Goal: Task Accomplishment & Management: Manage account settings

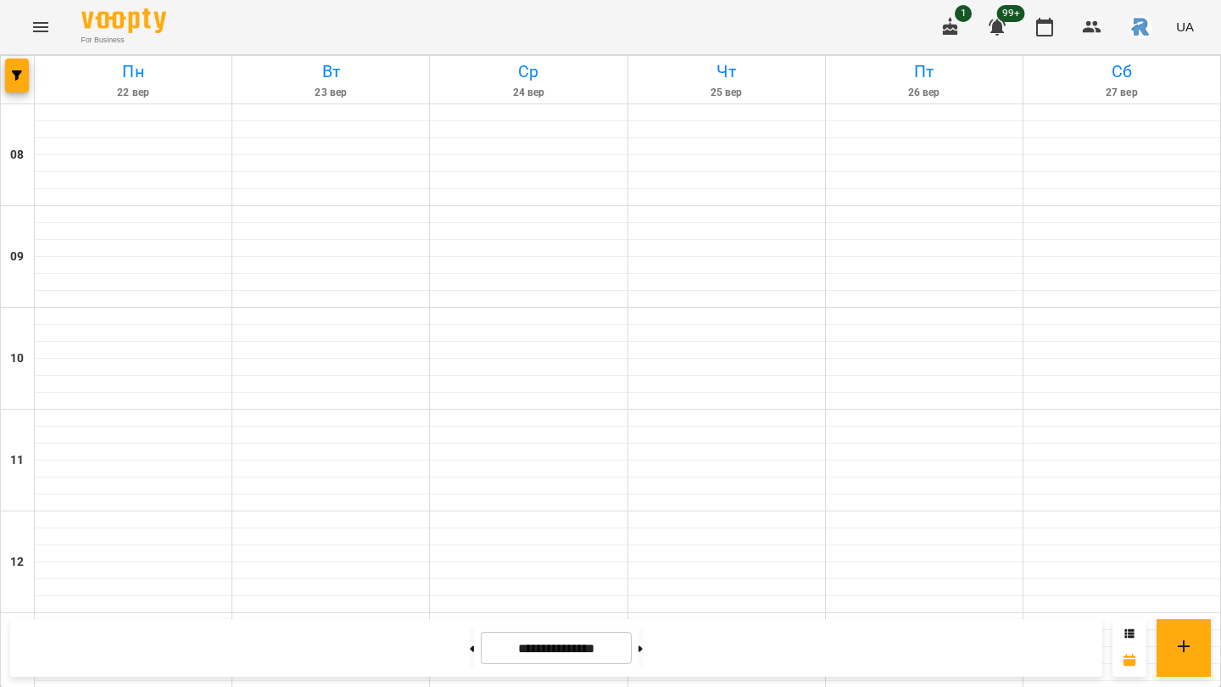
scroll to position [342, 0]
click at [15, 57] on div at bounding box center [18, 79] width 34 height 47
click at [19, 70] on icon "button" at bounding box center [17, 75] width 10 height 10
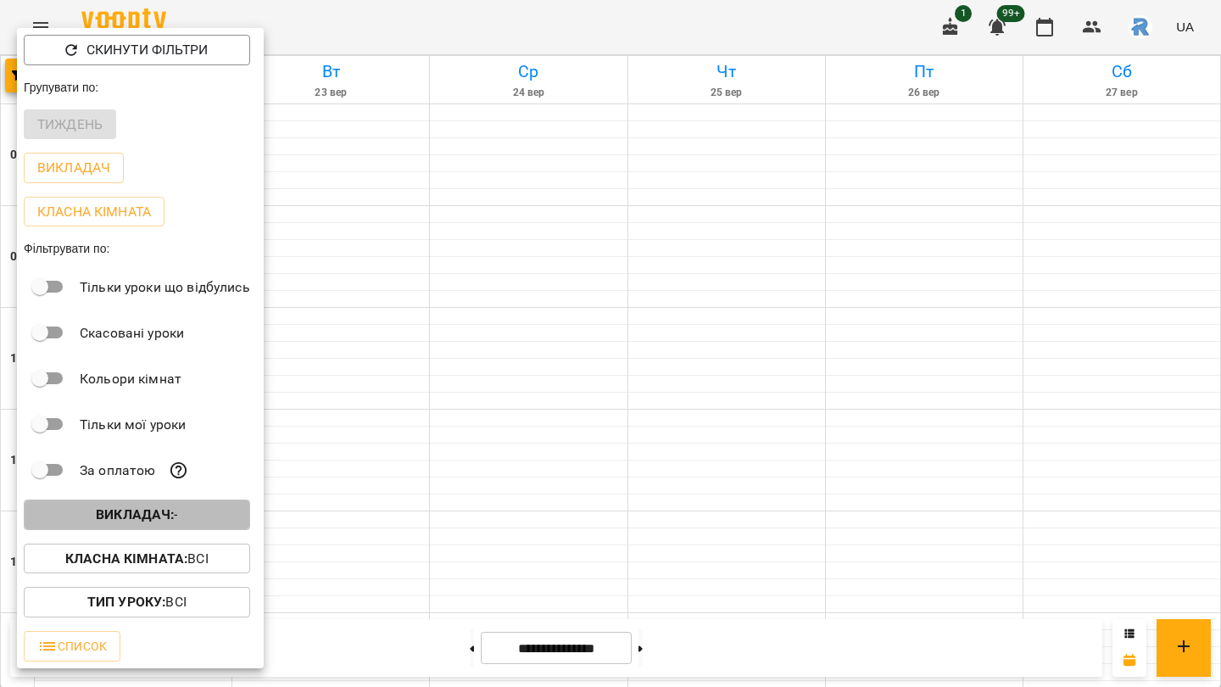
click at [151, 522] on b "Викладач :" at bounding box center [135, 514] width 78 height 16
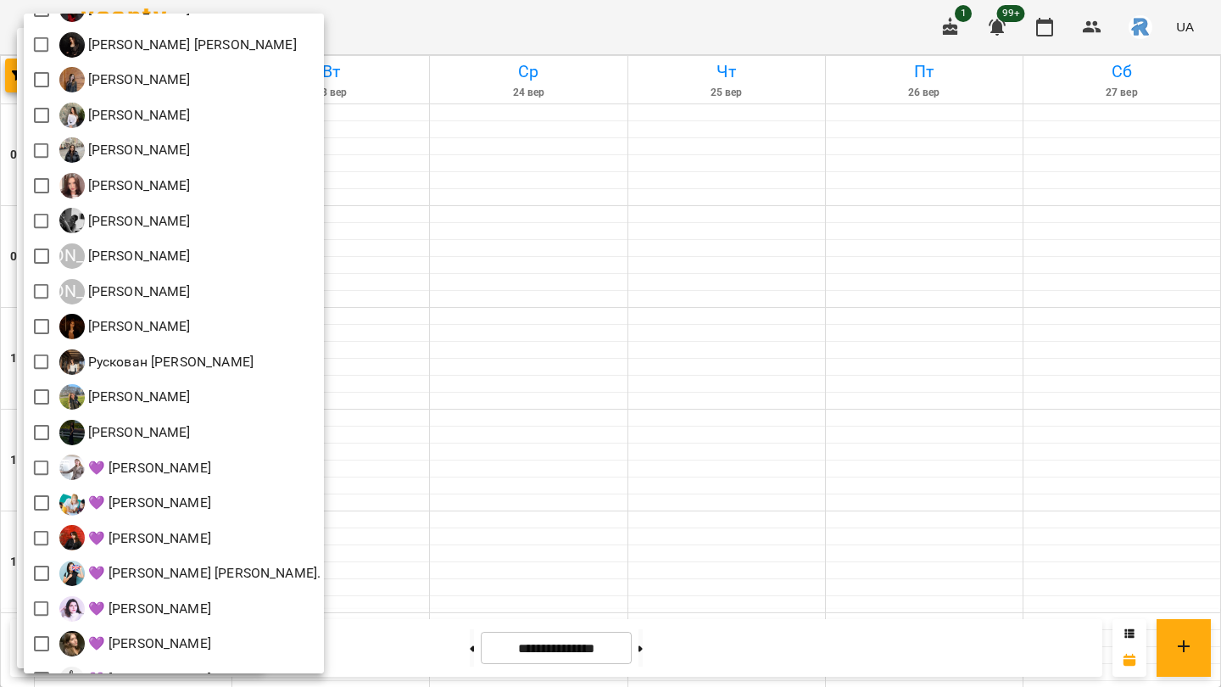
scroll to position [202, 0]
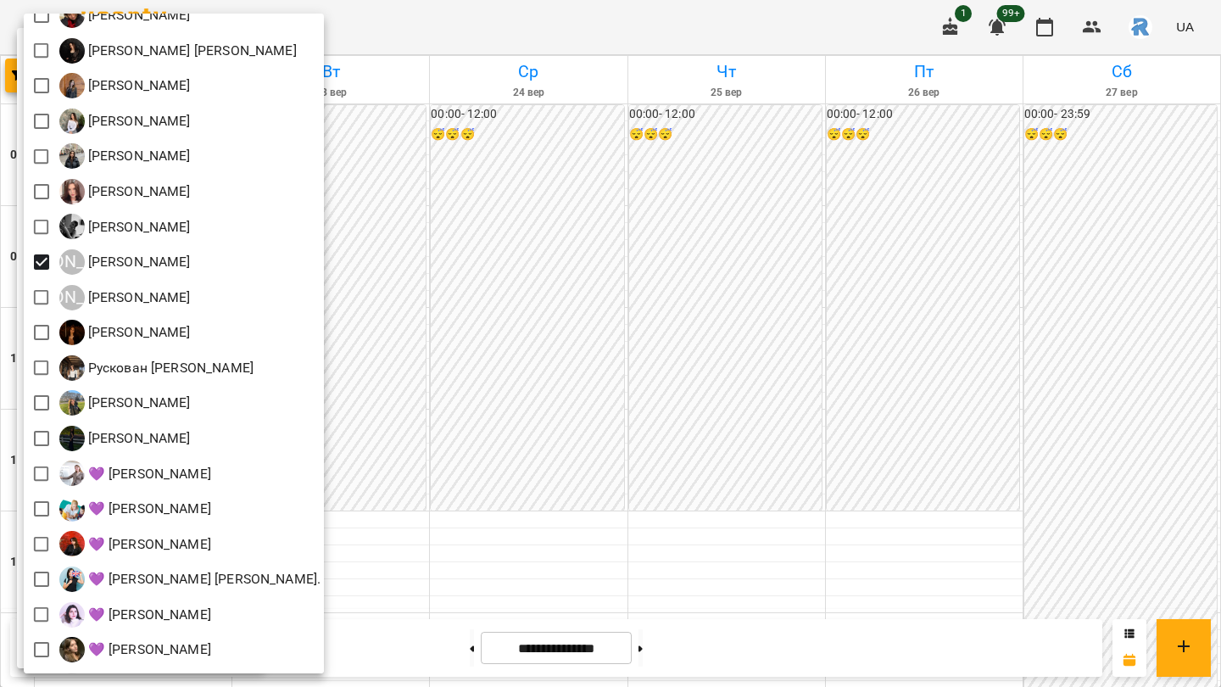
click at [520, 322] on div at bounding box center [610, 343] width 1221 height 687
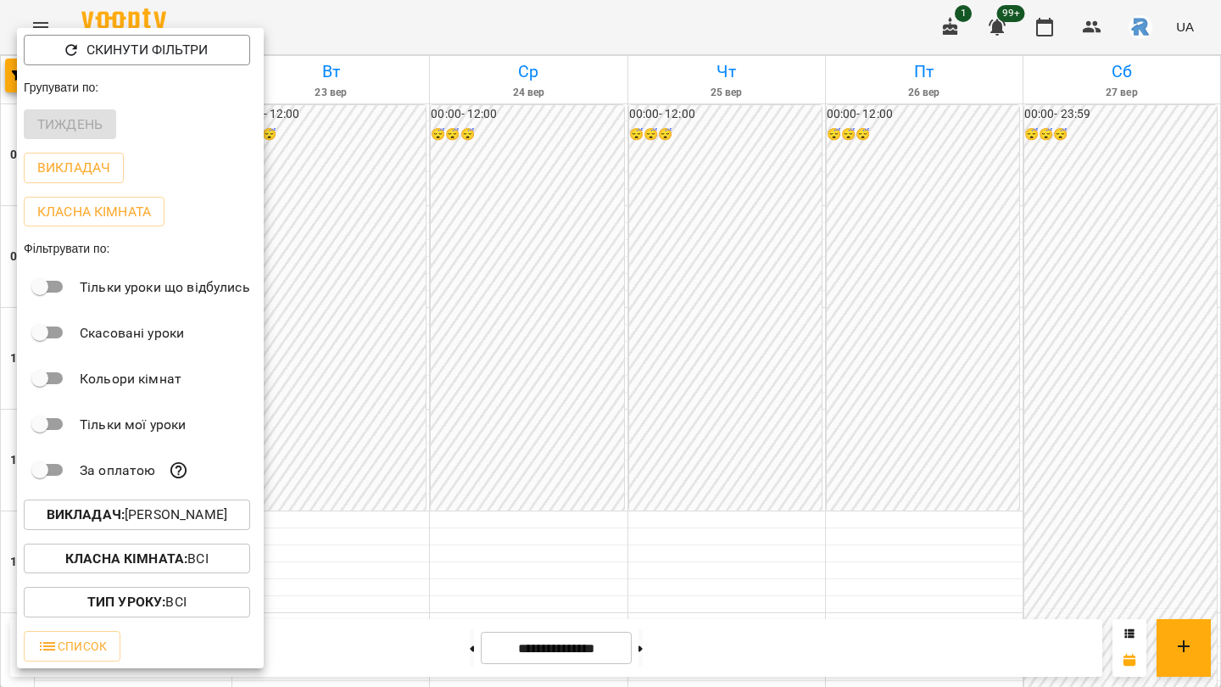
click at [552, 373] on div at bounding box center [610, 343] width 1221 height 687
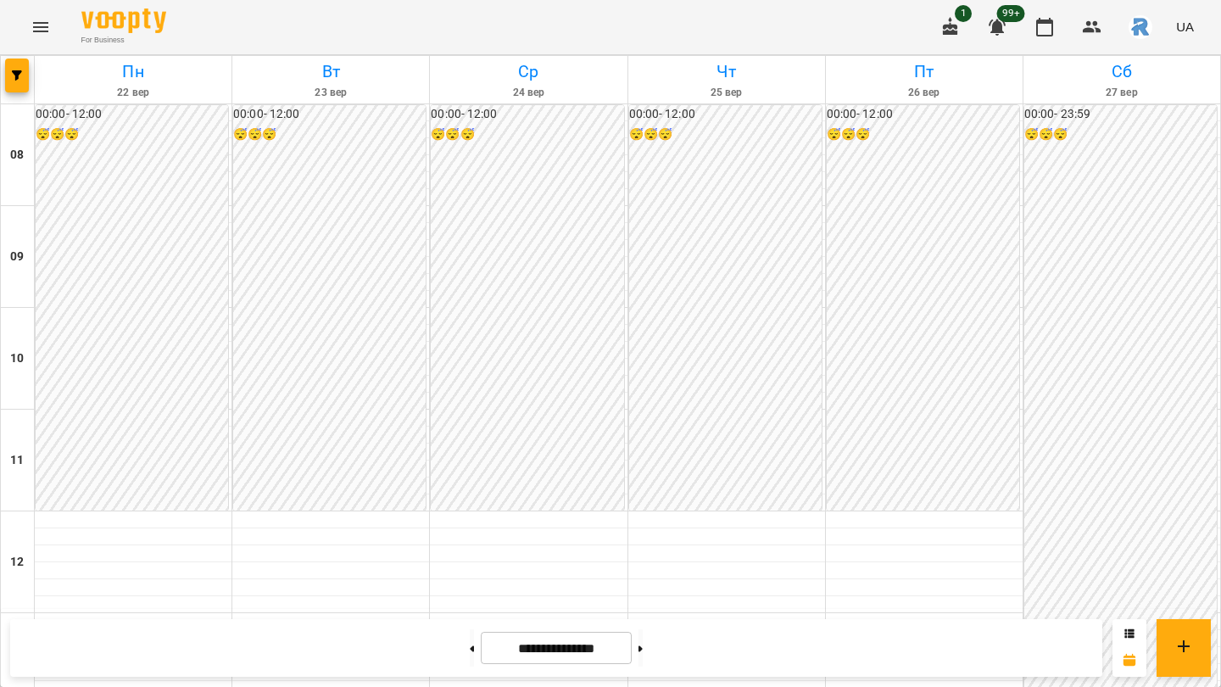
scroll to position [713, 0]
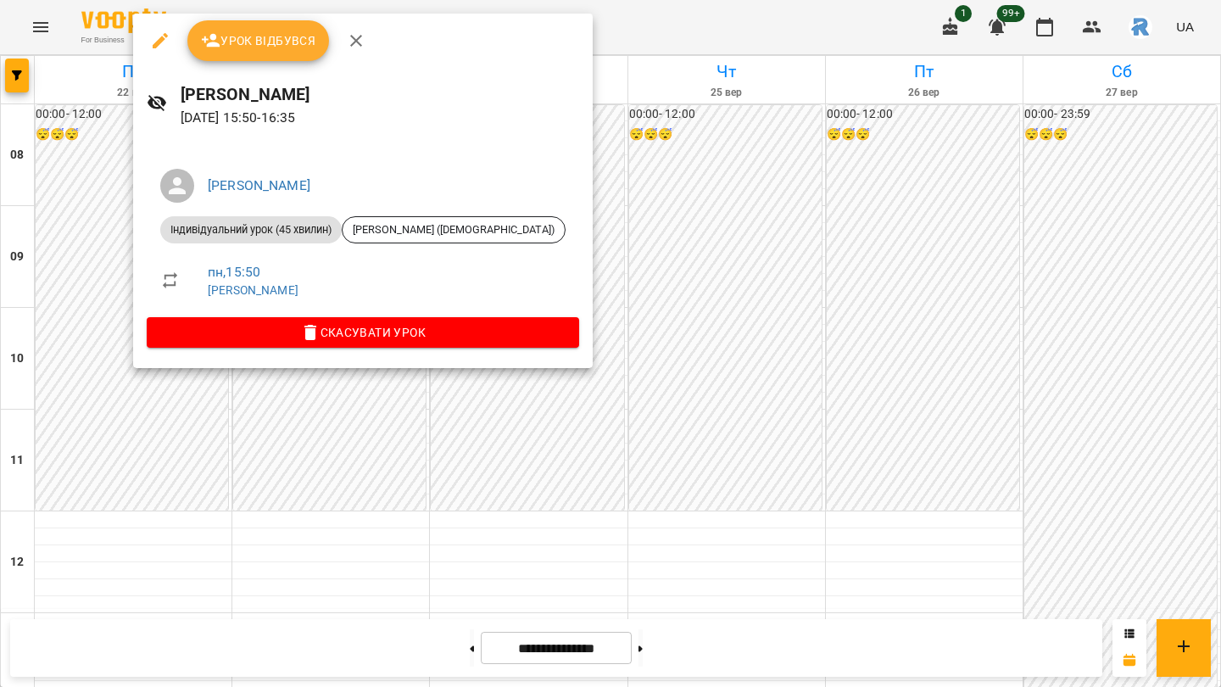
click at [109, 229] on div at bounding box center [610, 343] width 1221 height 687
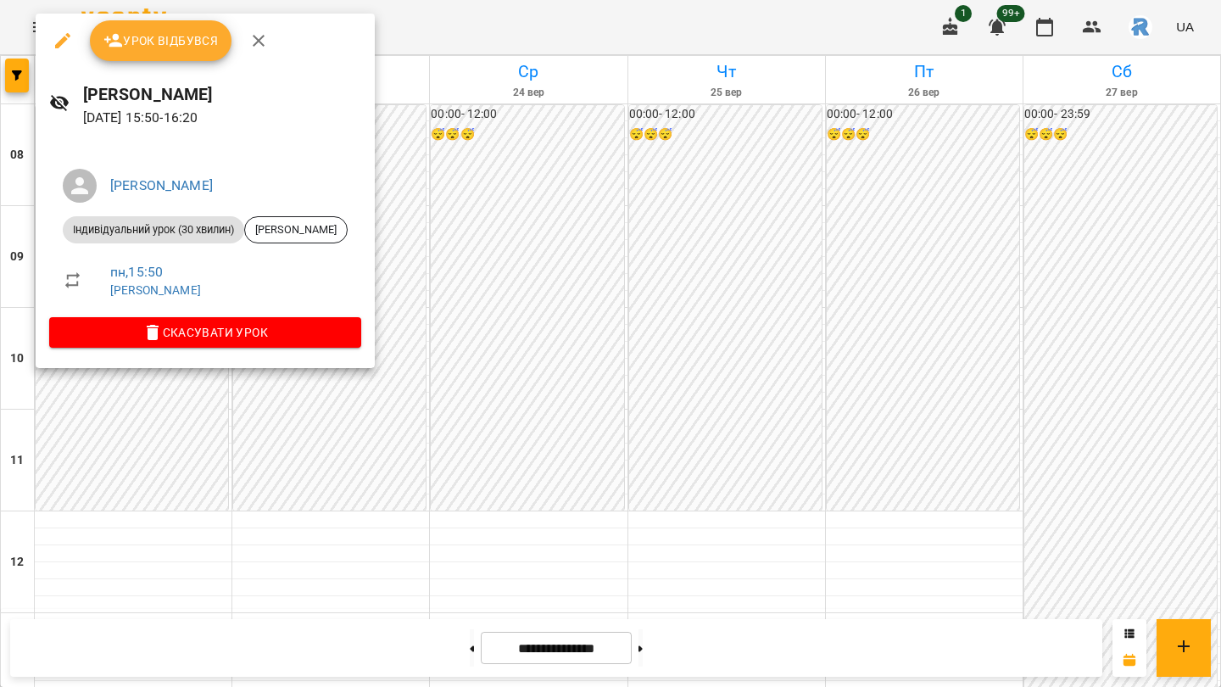
click at [101, 224] on span "Індивідуальний урок (30 хвилин)" at bounding box center [154, 229] width 182 height 15
click at [172, 434] on div at bounding box center [610, 343] width 1221 height 687
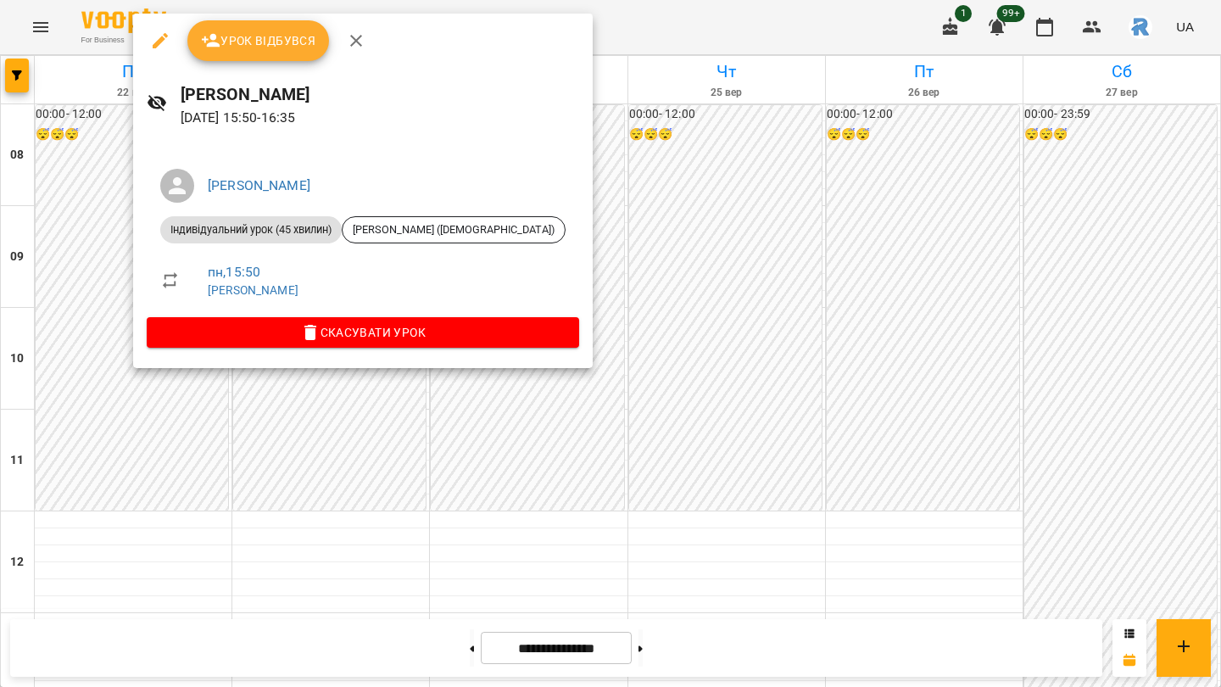
click at [417, 398] on div at bounding box center [610, 343] width 1221 height 687
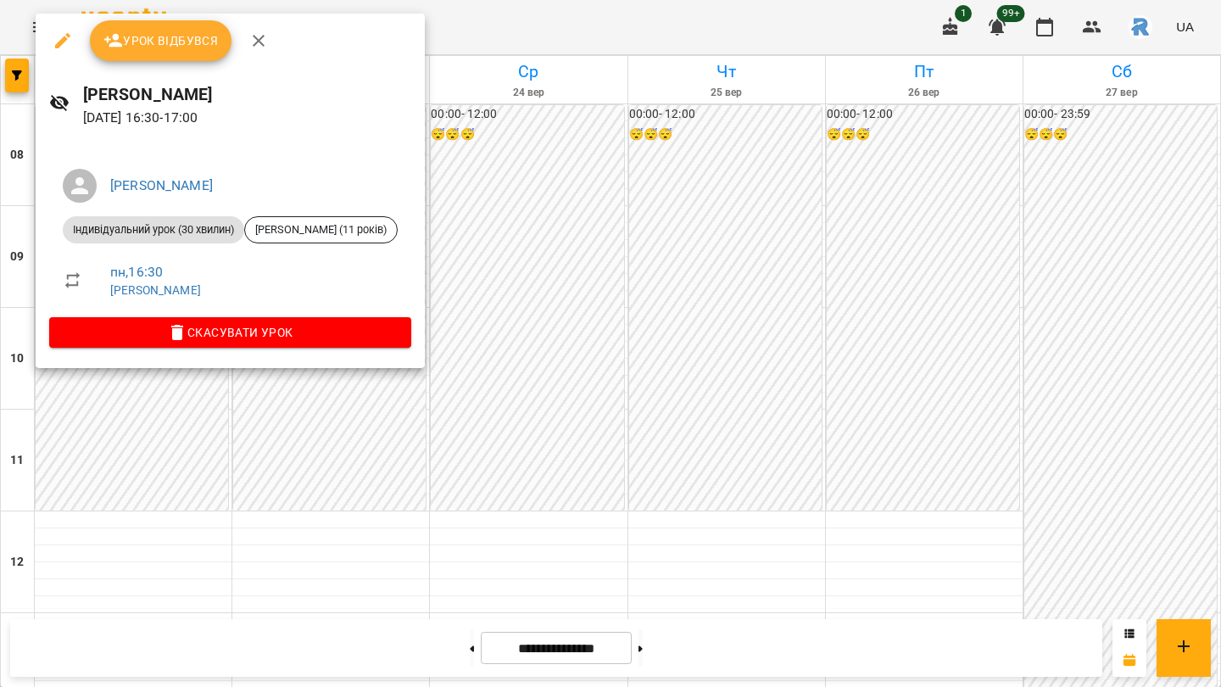
click at [132, 427] on div at bounding box center [610, 343] width 1221 height 687
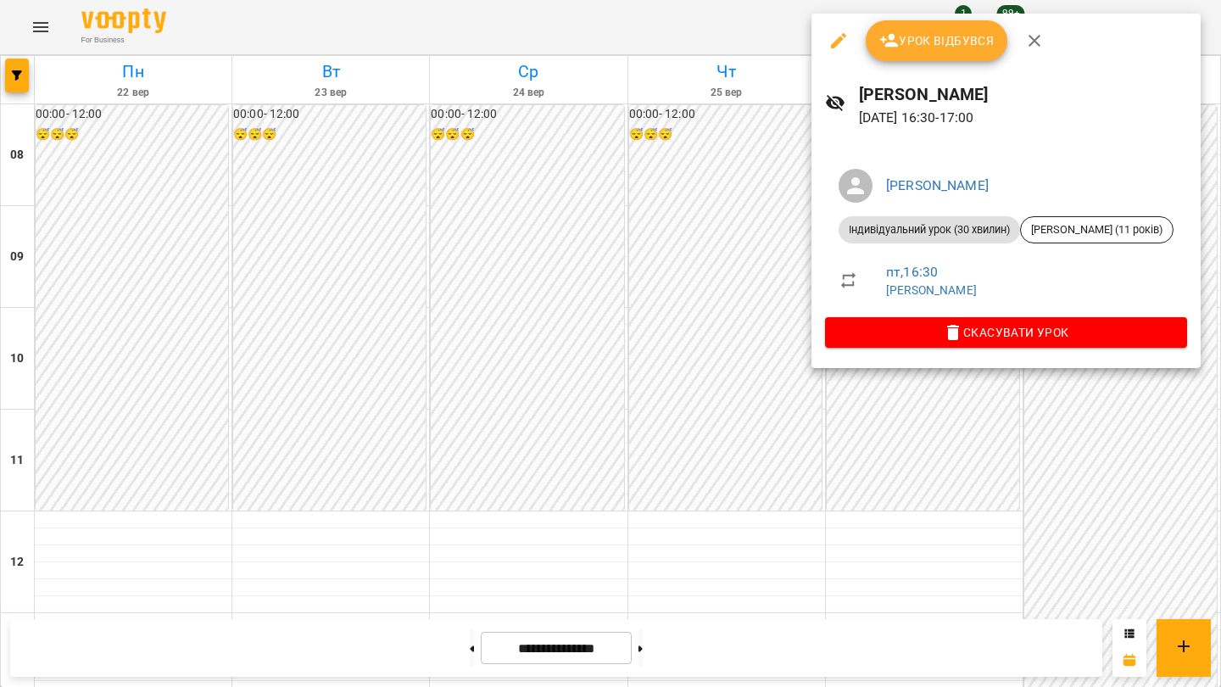
click at [678, 325] on div at bounding box center [610, 343] width 1221 height 687
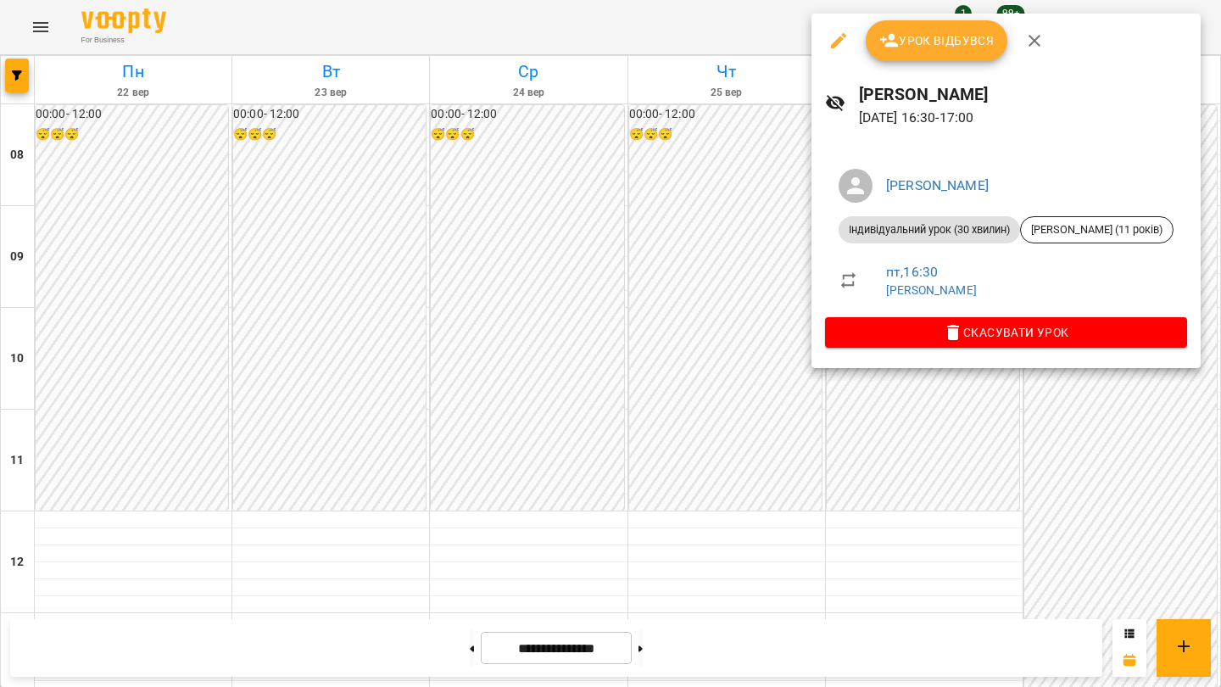
click at [643, 332] on div at bounding box center [610, 343] width 1221 height 687
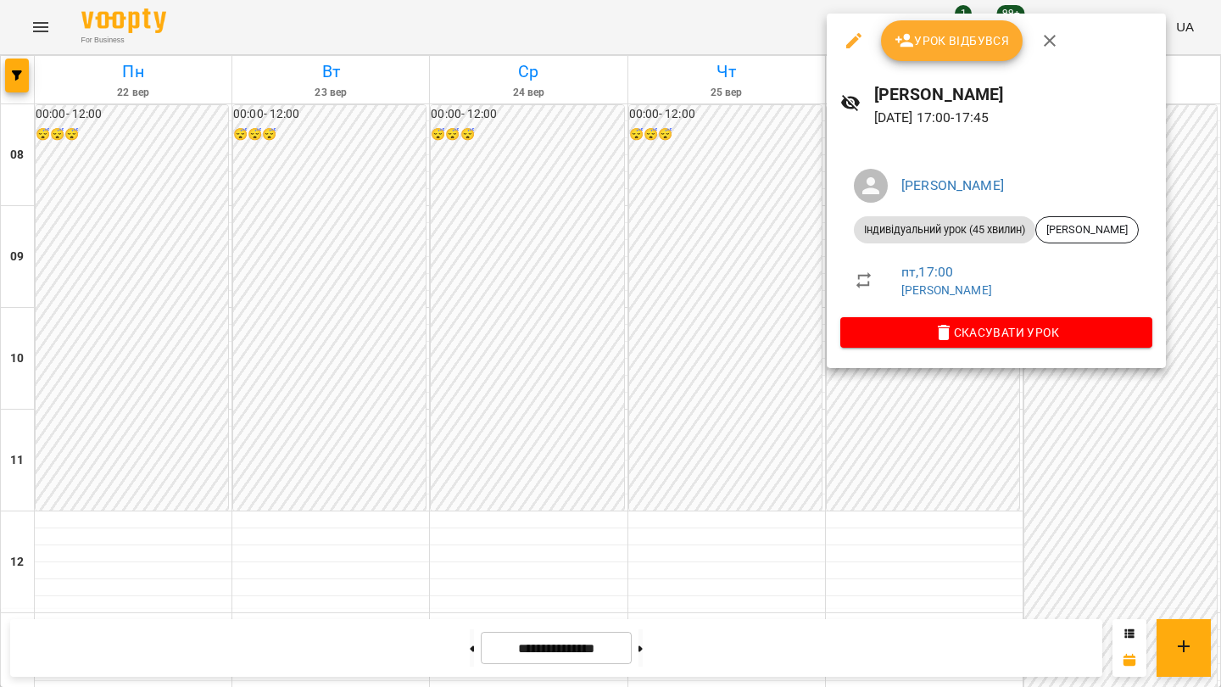
click at [715, 355] on div at bounding box center [610, 343] width 1221 height 687
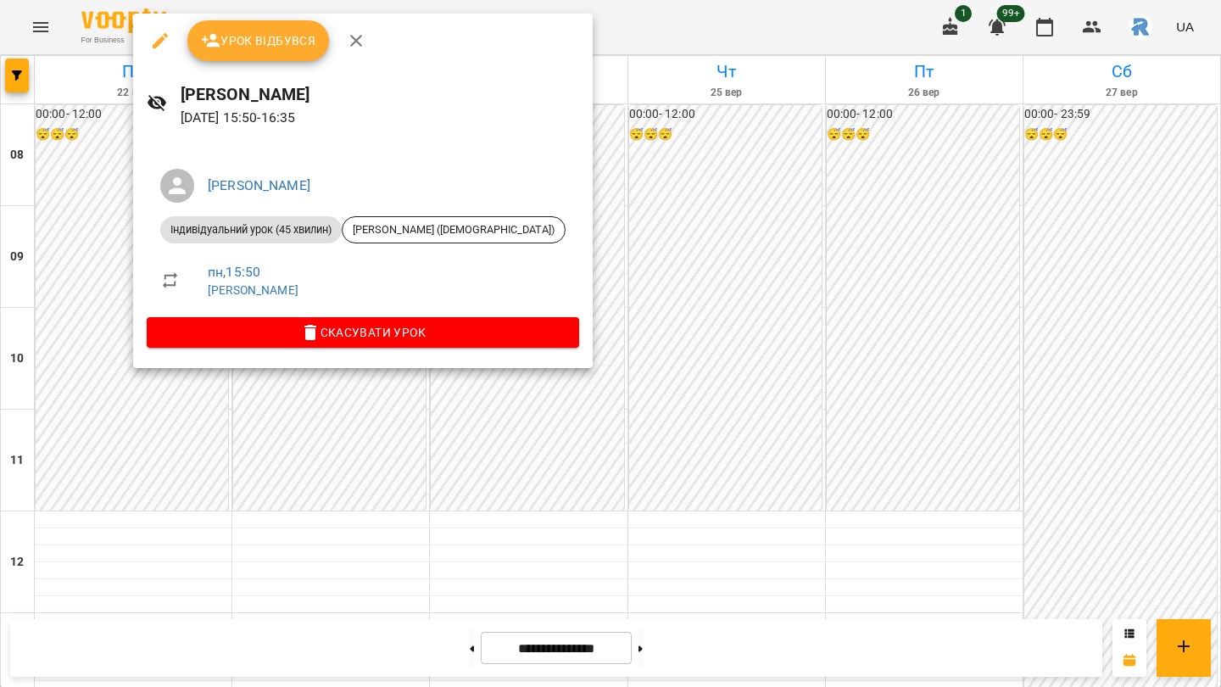
click at [88, 216] on div at bounding box center [610, 343] width 1221 height 687
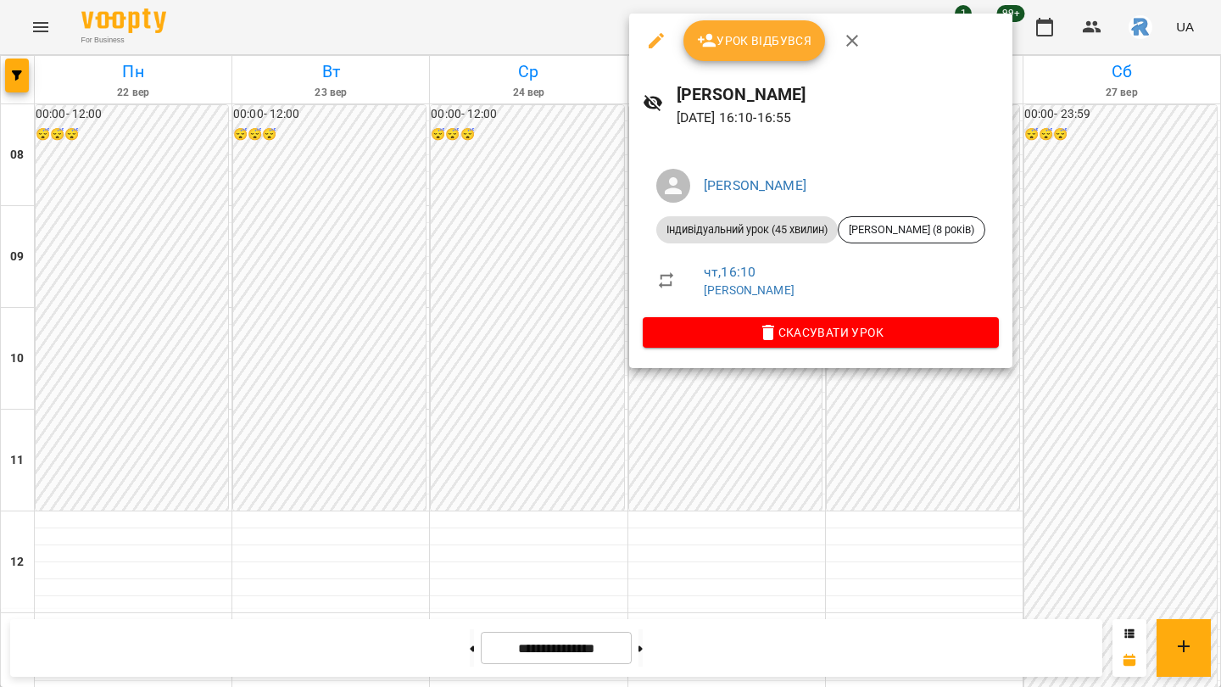
click at [550, 303] on div at bounding box center [610, 343] width 1221 height 687
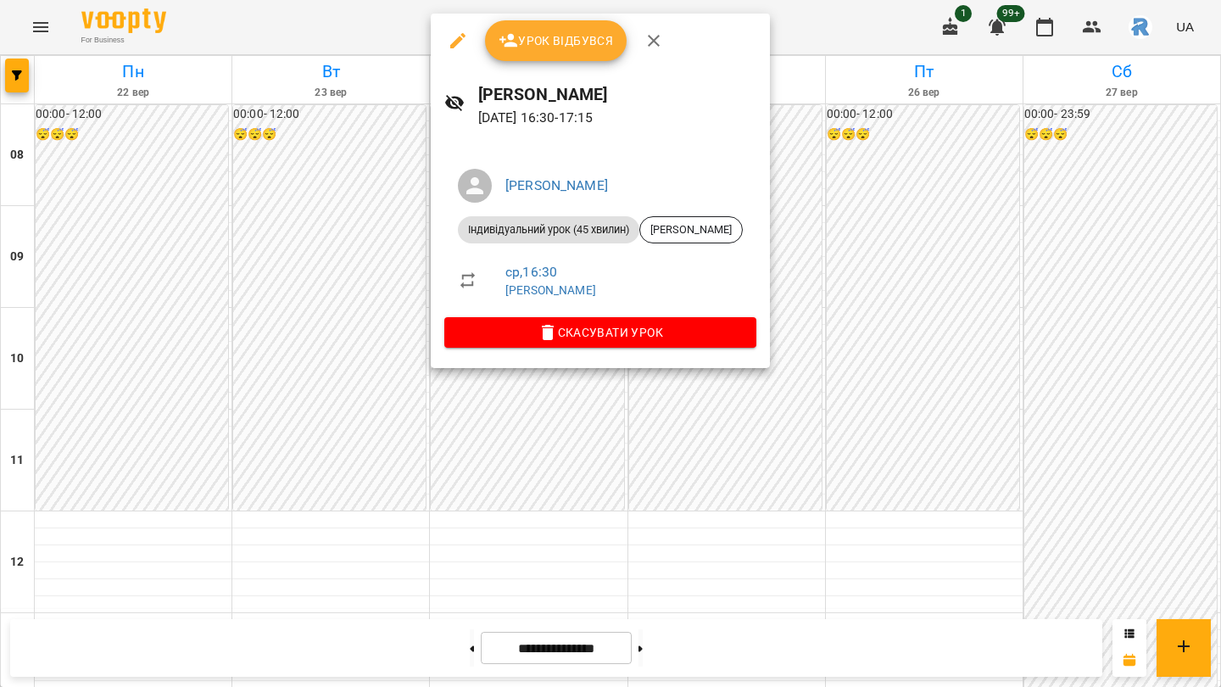
click at [415, 389] on div at bounding box center [610, 343] width 1221 height 687
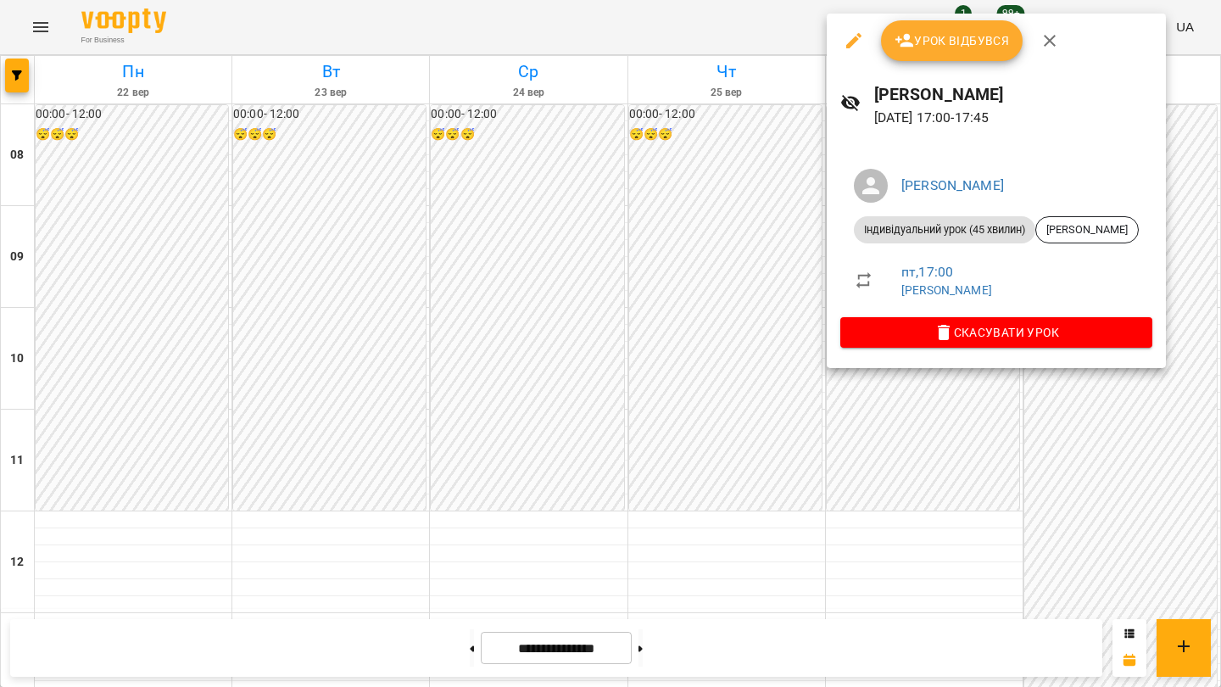
click at [697, 343] on div at bounding box center [610, 343] width 1221 height 687
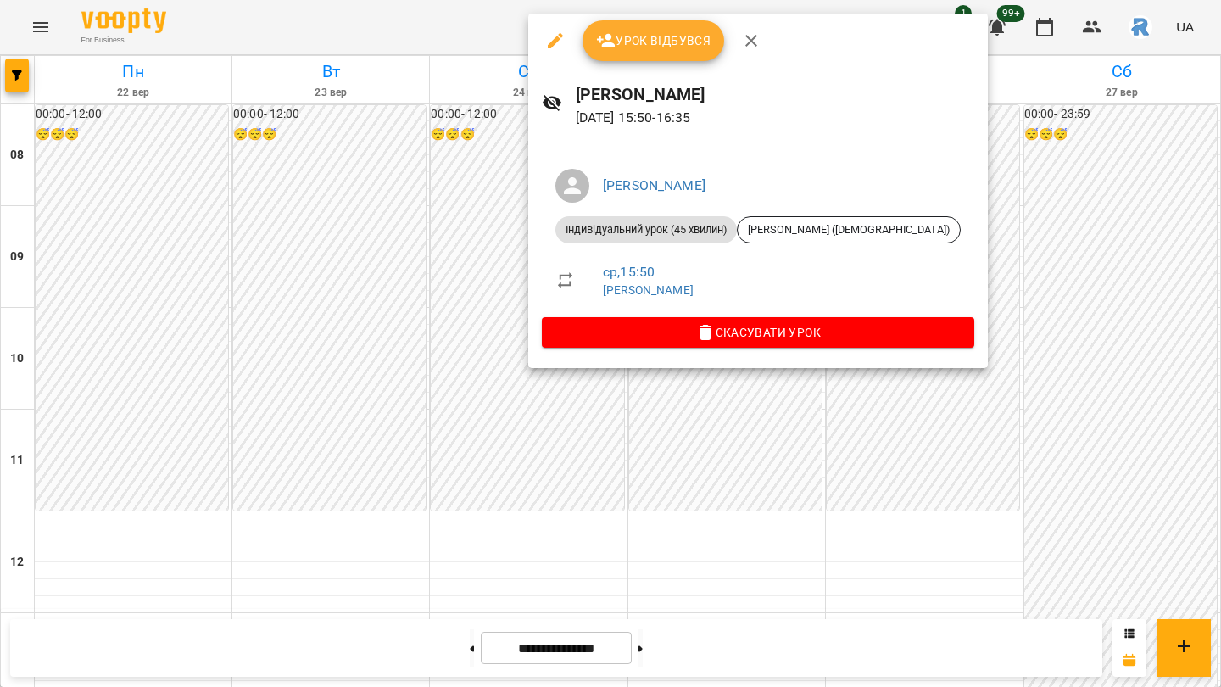
click at [510, 222] on div at bounding box center [610, 343] width 1221 height 687
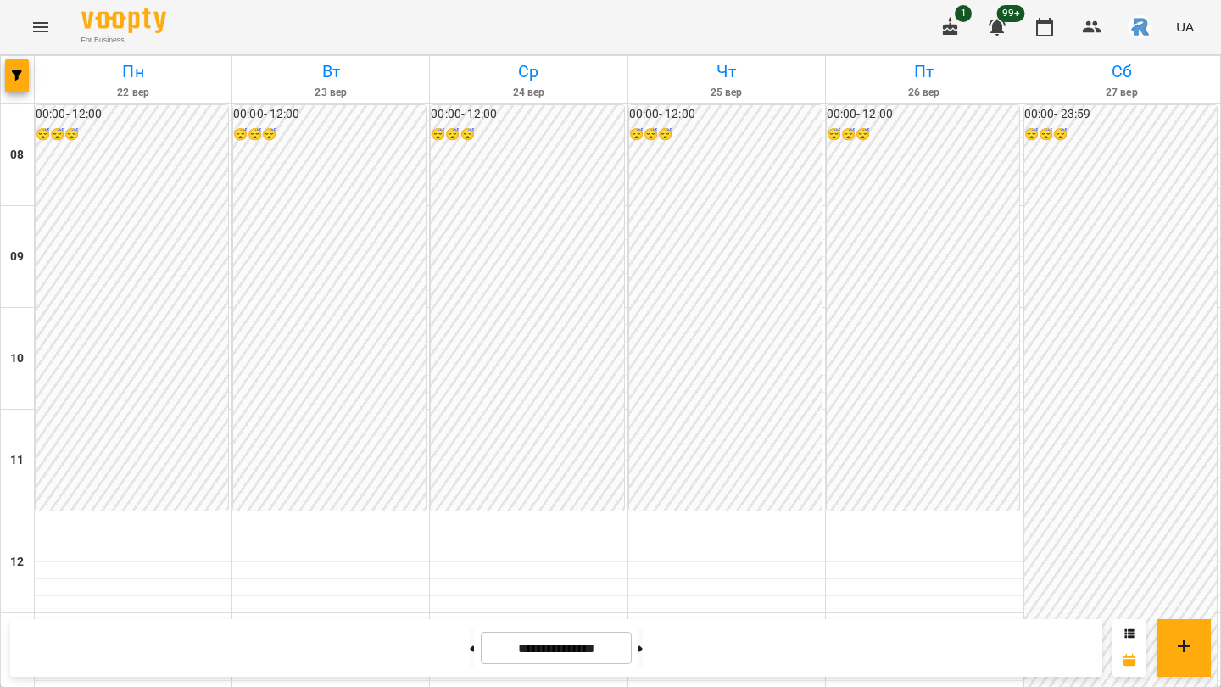
scroll to position [562, 0]
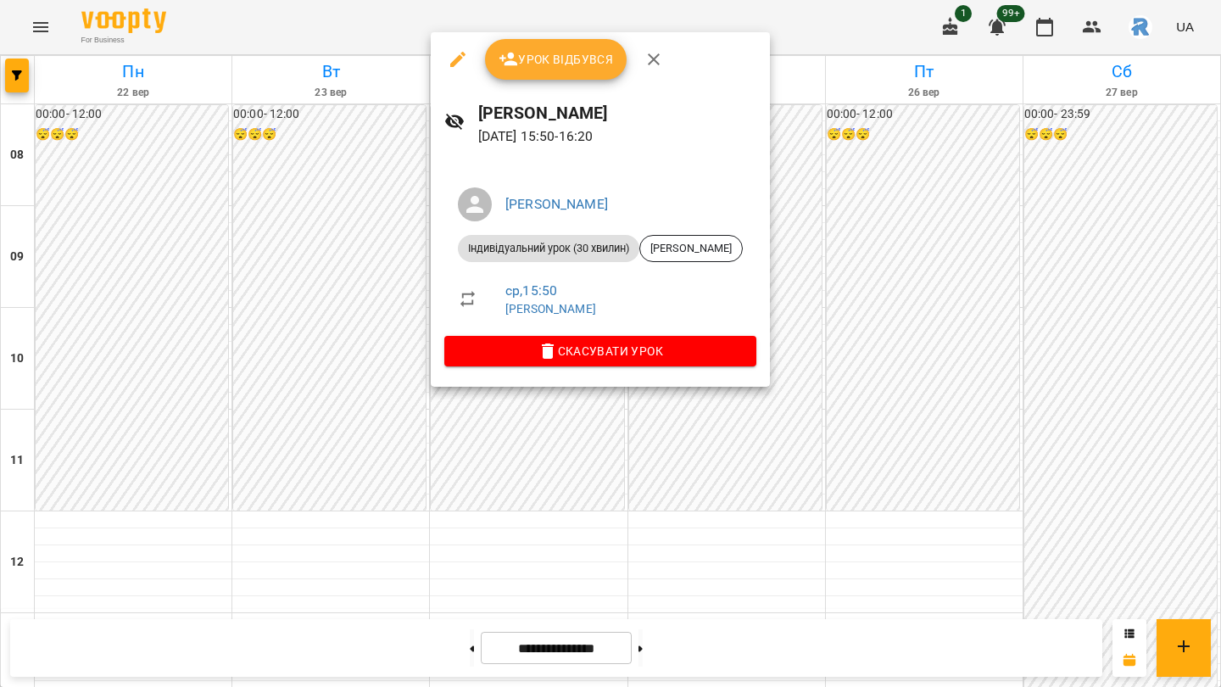
click at [322, 390] on div at bounding box center [610, 343] width 1221 height 687
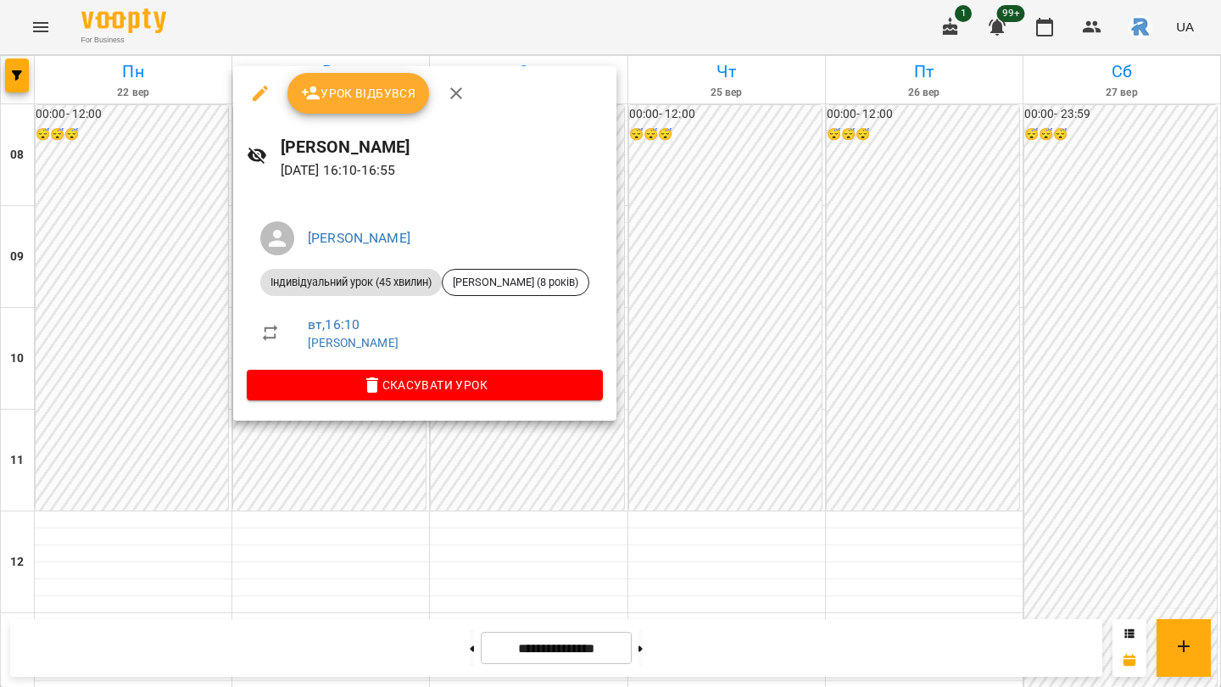
click at [490, 534] on div at bounding box center [610, 343] width 1221 height 687
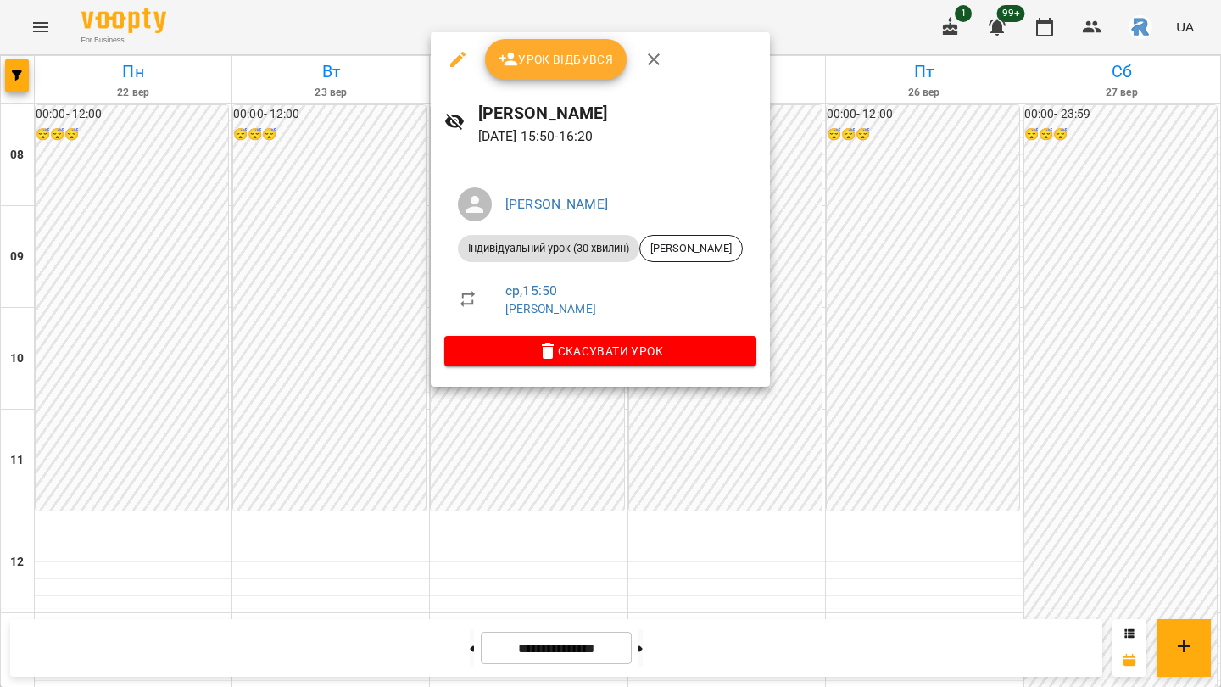
click at [266, 297] on div at bounding box center [610, 343] width 1221 height 687
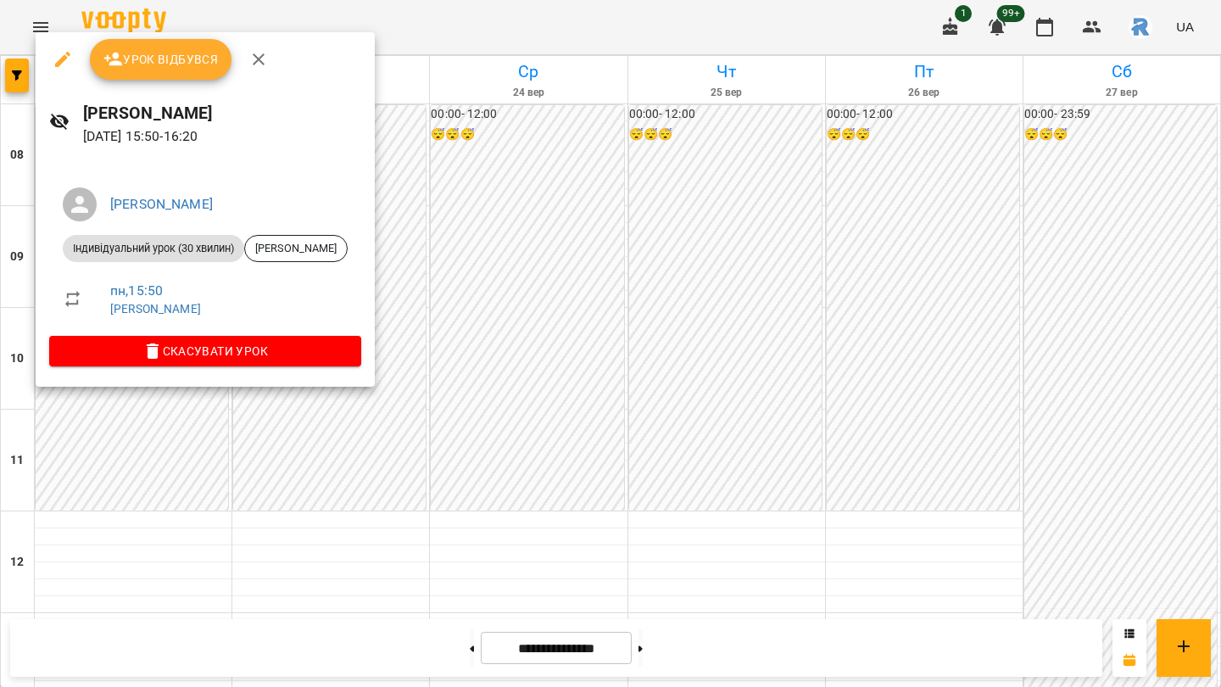
click at [183, 491] on div at bounding box center [610, 343] width 1221 height 687
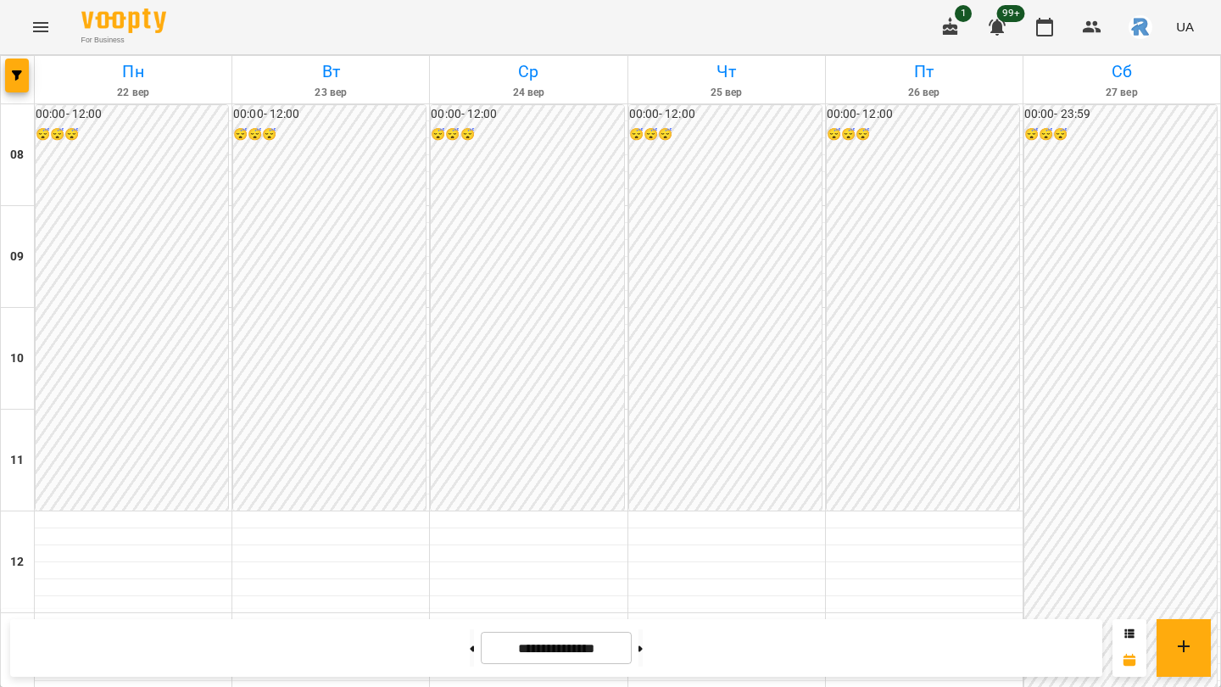
scroll to position [620, 0]
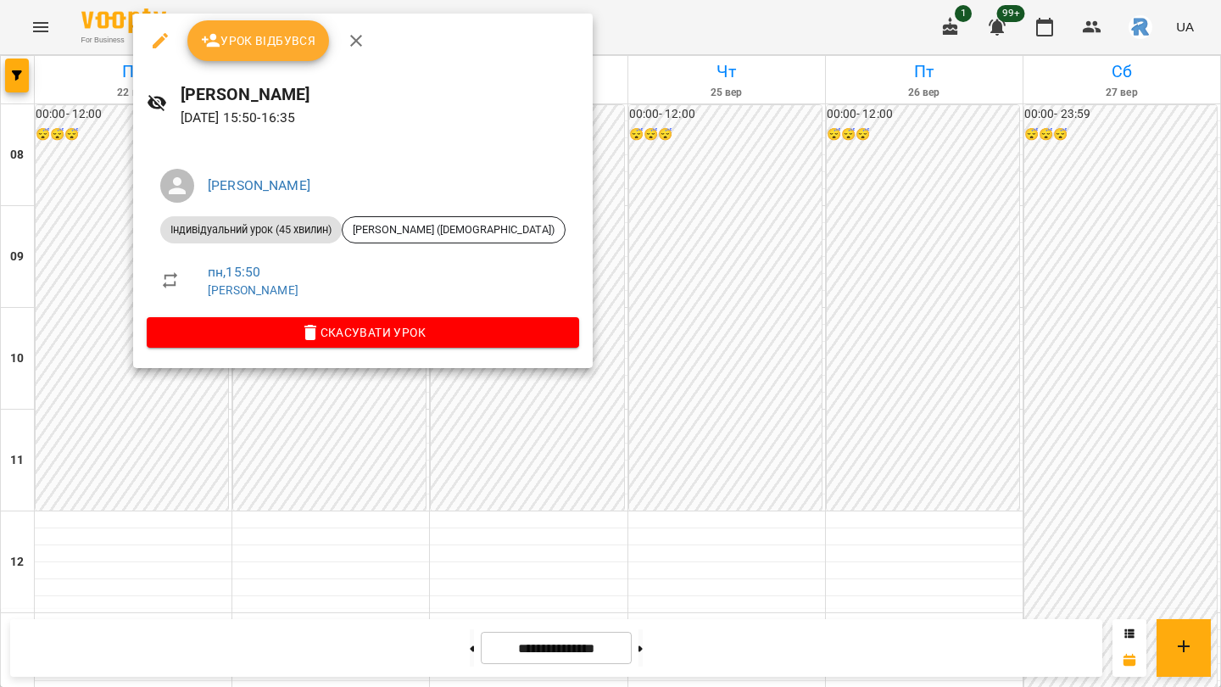
click at [388, 449] on div at bounding box center [610, 343] width 1221 height 687
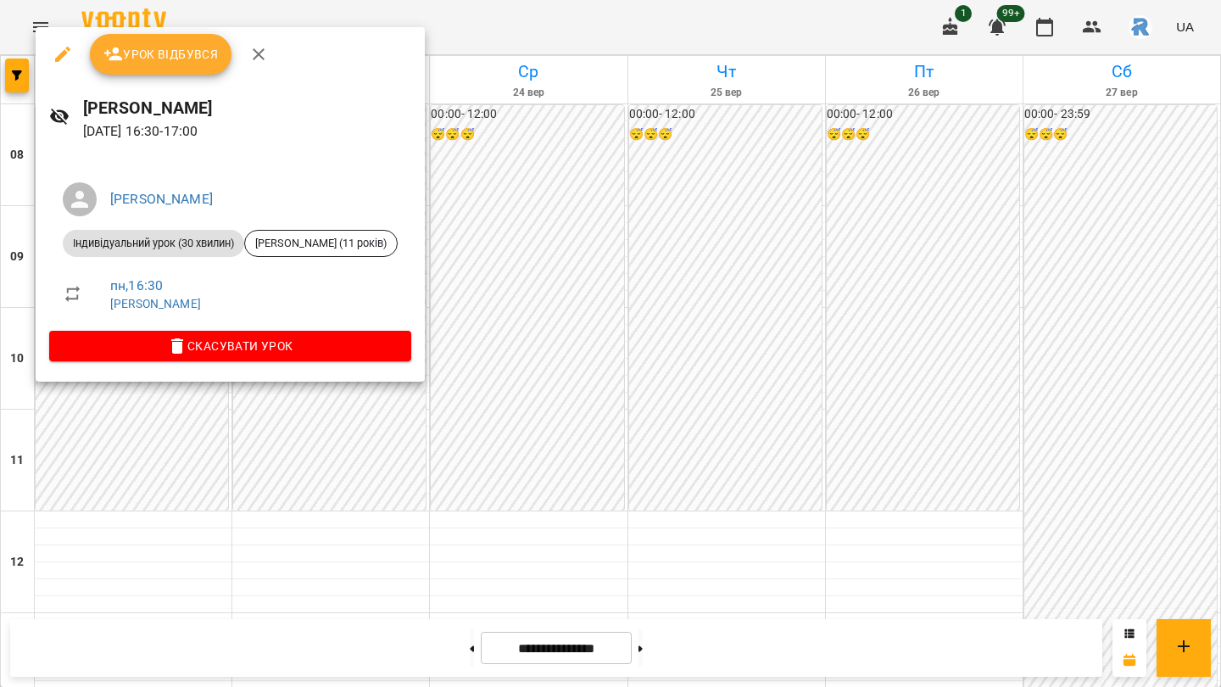
click at [373, 449] on div at bounding box center [610, 343] width 1221 height 687
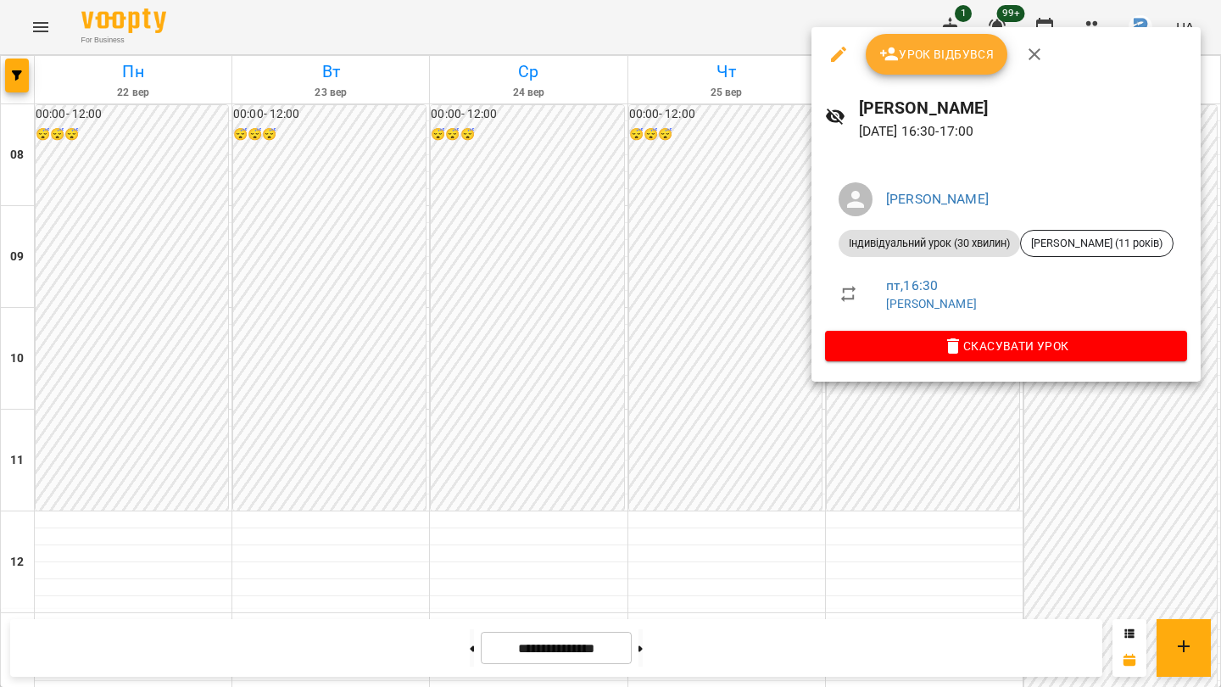
click at [691, 437] on div at bounding box center [610, 343] width 1221 height 687
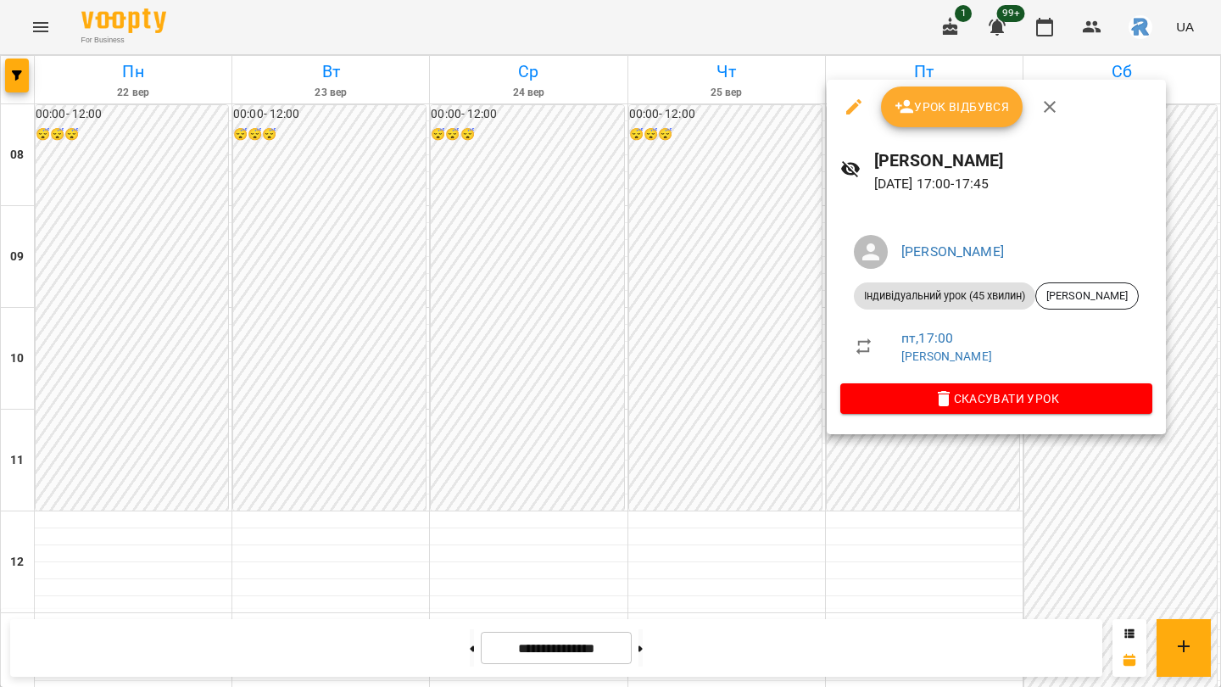
click at [811, 526] on div at bounding box center [610, 343] width 1221 height 687
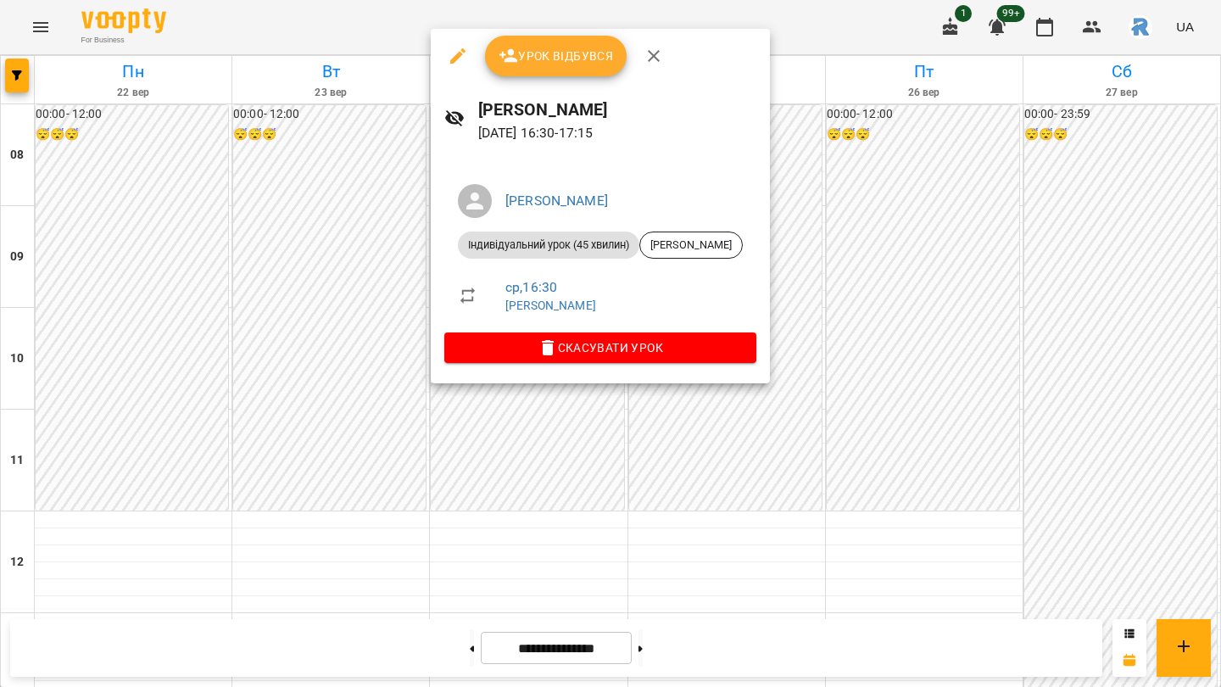
click at [681, 469] on div at bounding box center [610, 343] width 1221 height 687
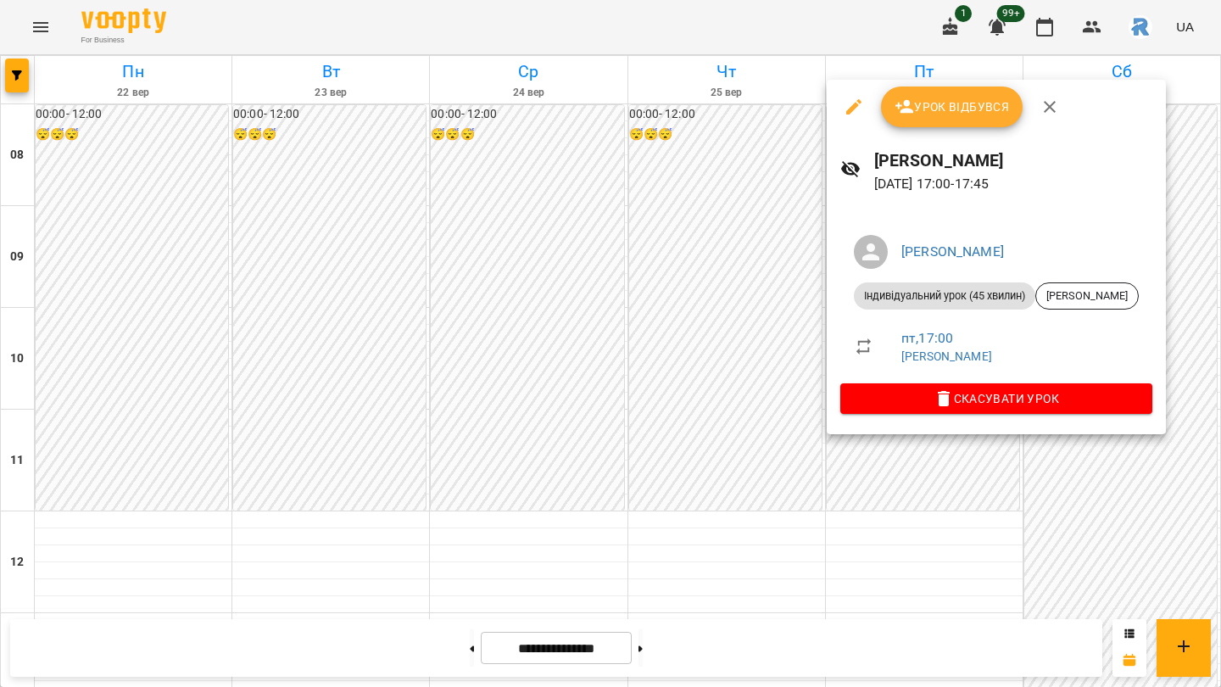
click at [629, 522] on div at bounding box center [610, 343] width 1221 height 687
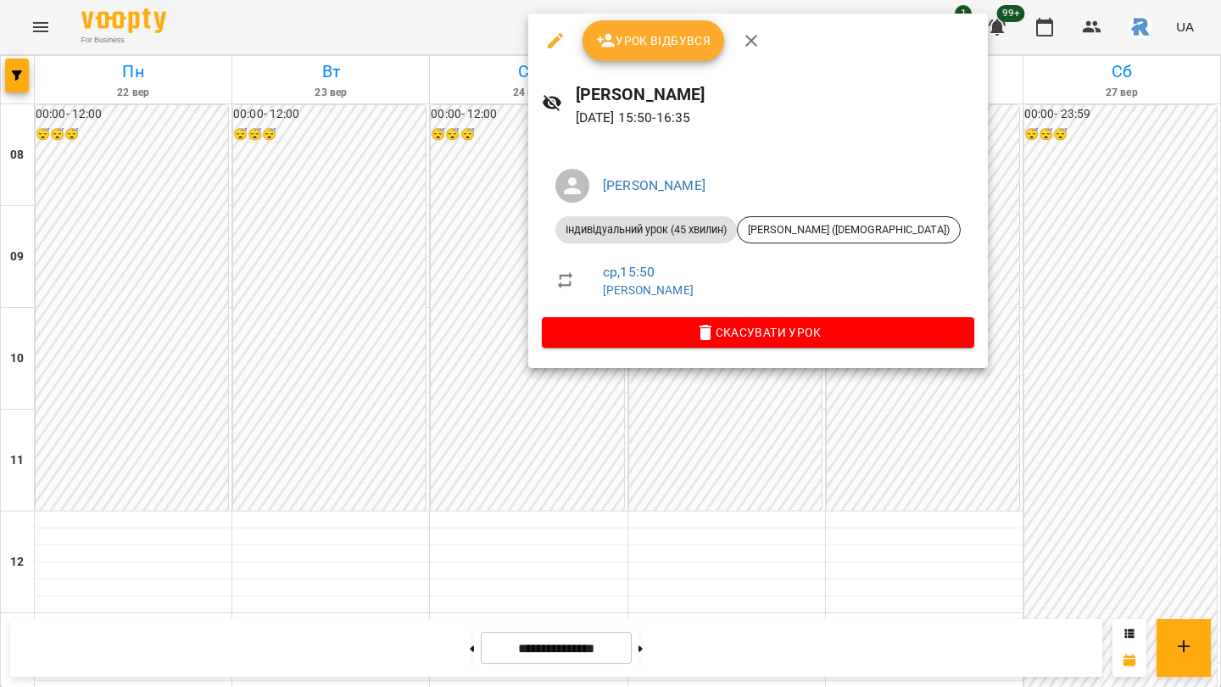
click at [482, 295] on div at bounding box center [610, 343] width 1221 height 687
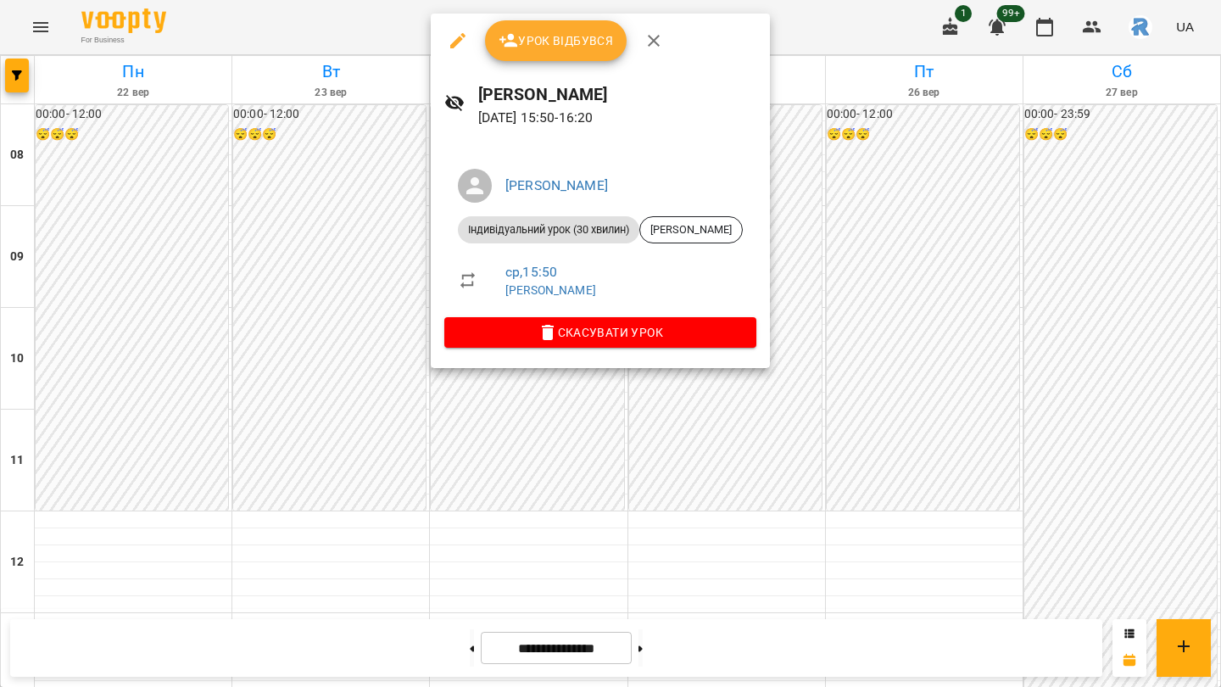
click at [365, 323] on div at bounding box center [610, 343] width 1221 height 687
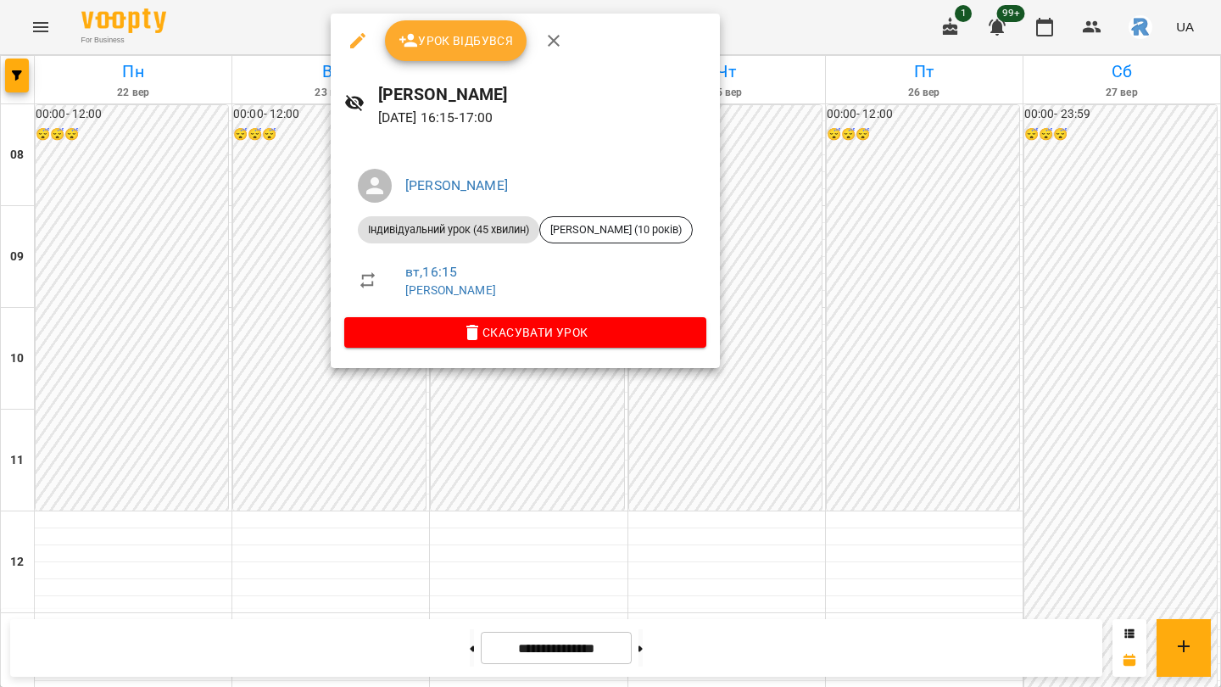
click at [546, 456] on div at bounding box center [610, 343] width 1221 height 687
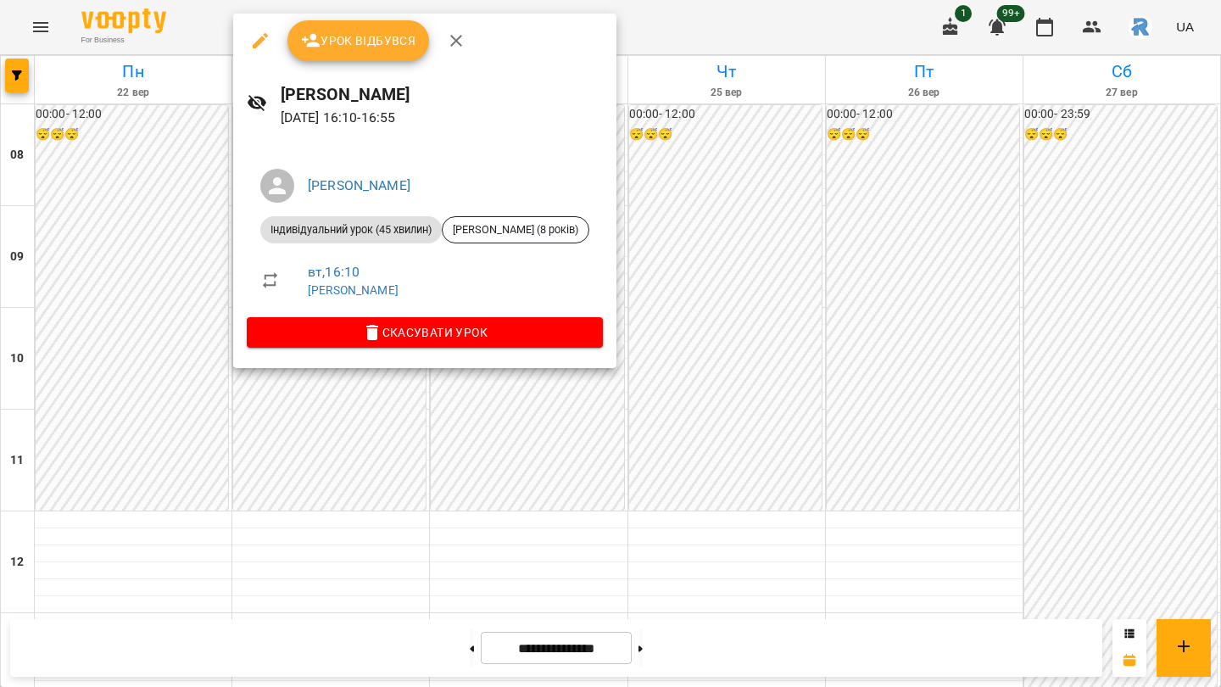
click at [744, 271] on div at bounding box center [610, 343] width 1221 height 687
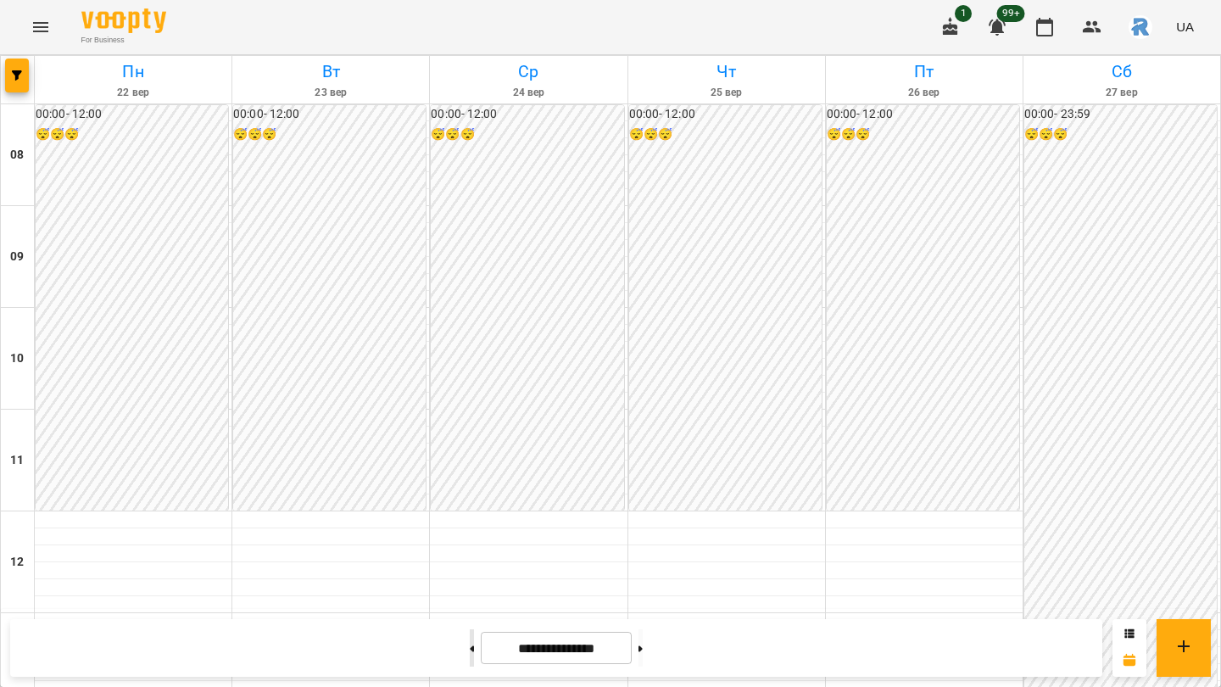
click at [470, 638] on button at bounding box center [472, 647] width 4 height 37
type input "**********"
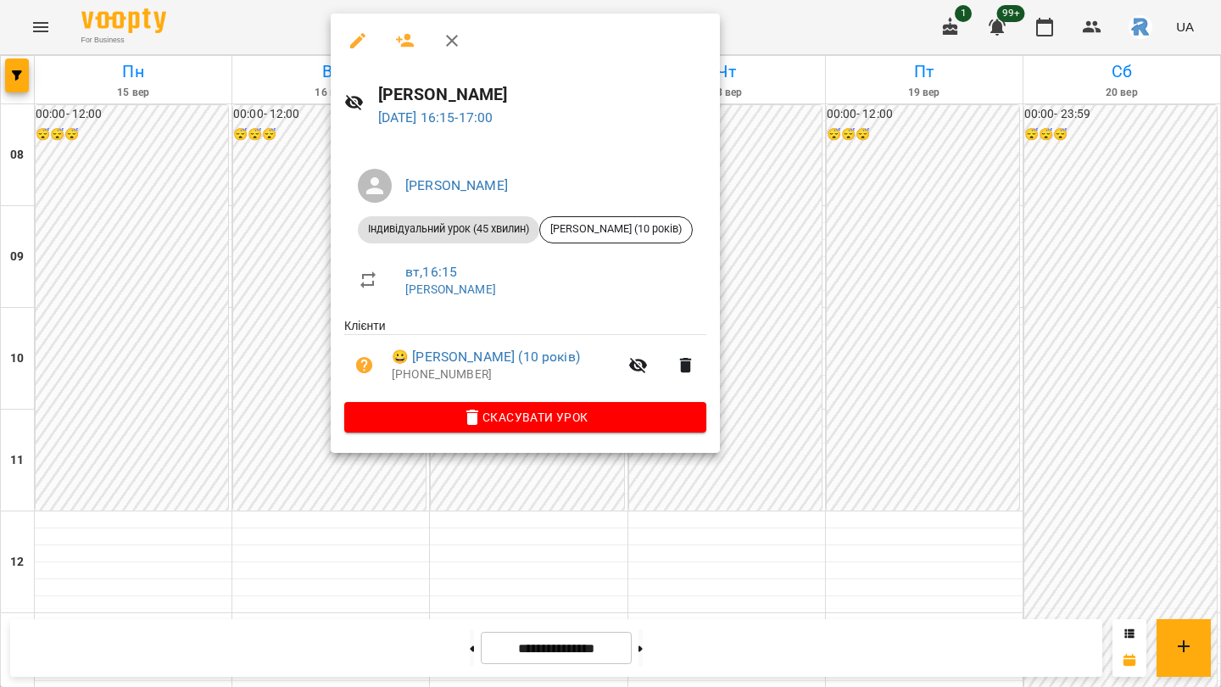
click at [271, 340] on div at bounding box center [610, 343] width 1221 height 687
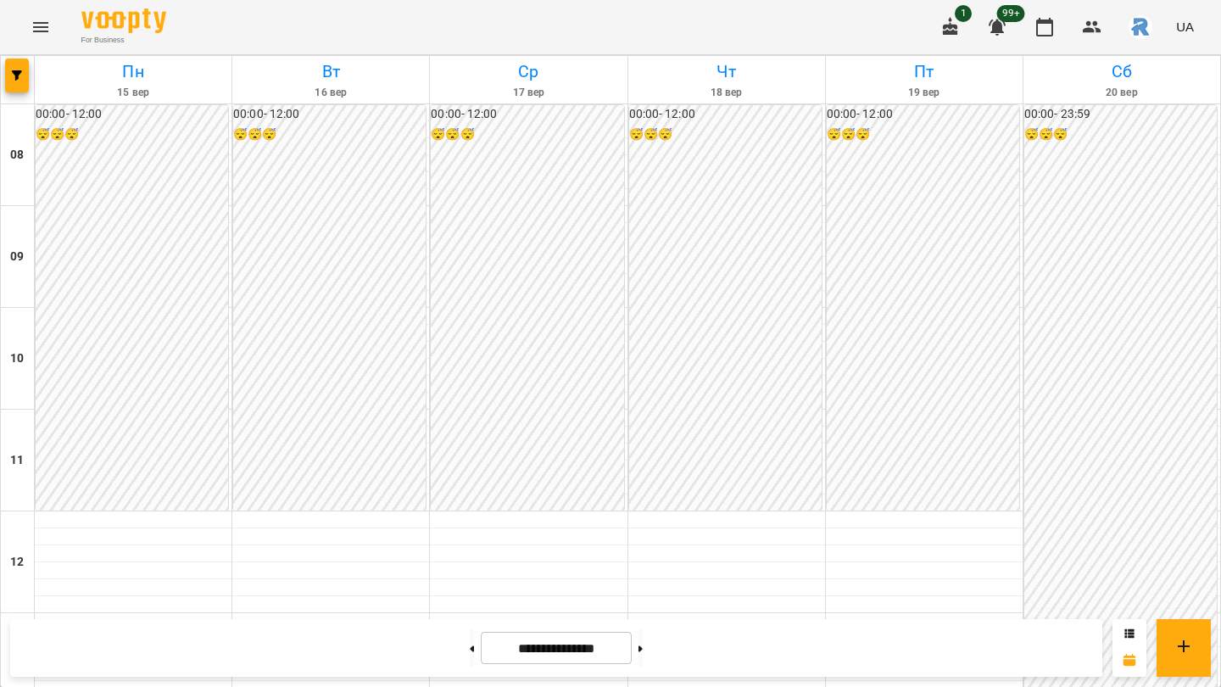
scroll to position [562, 0]
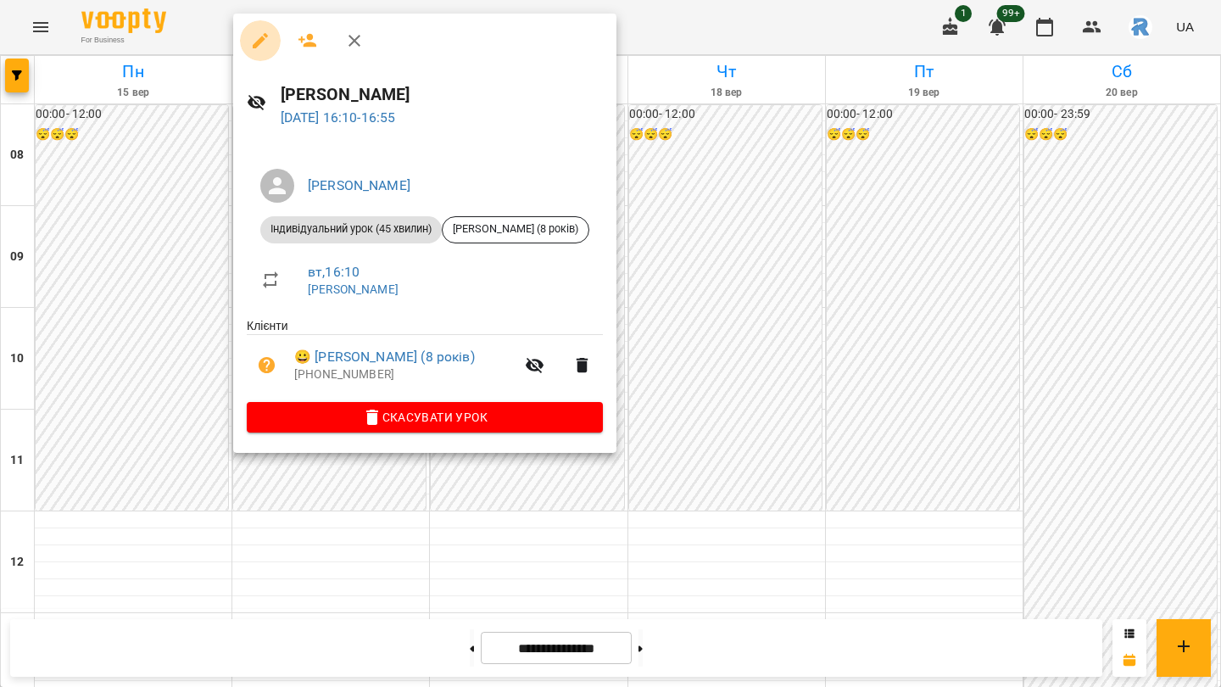
click at [260, 36] on icon "button" at bounding box center [260, 41] width 20 height 20
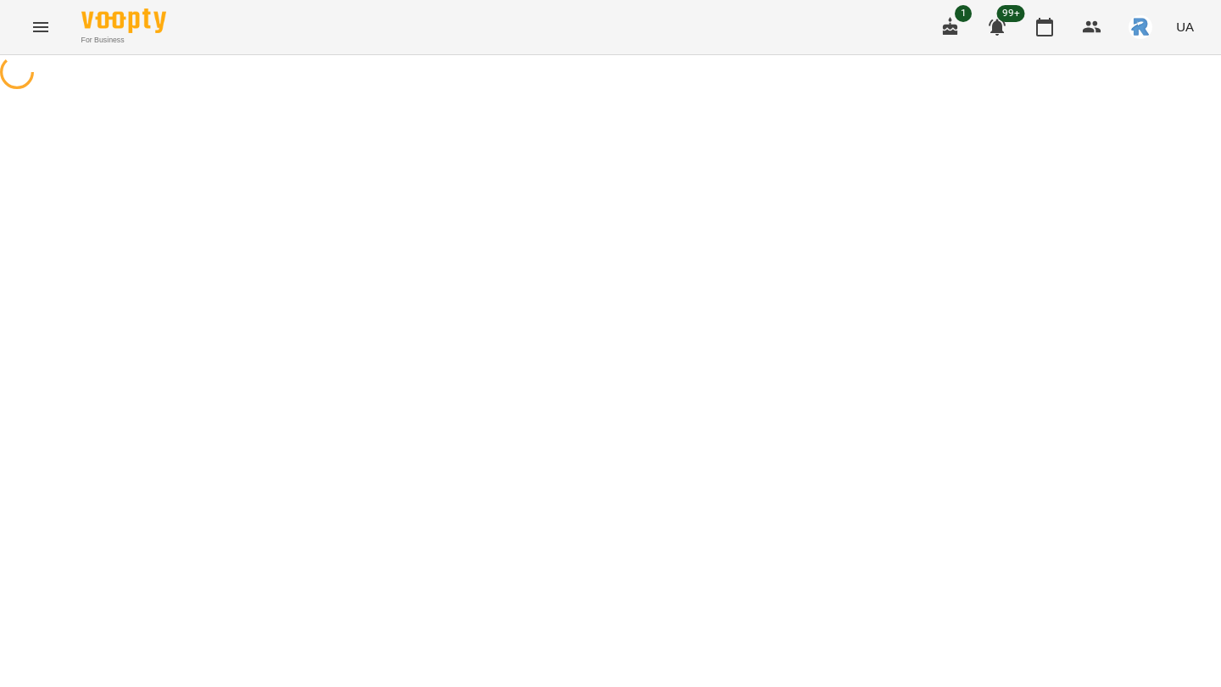
select select "**********"
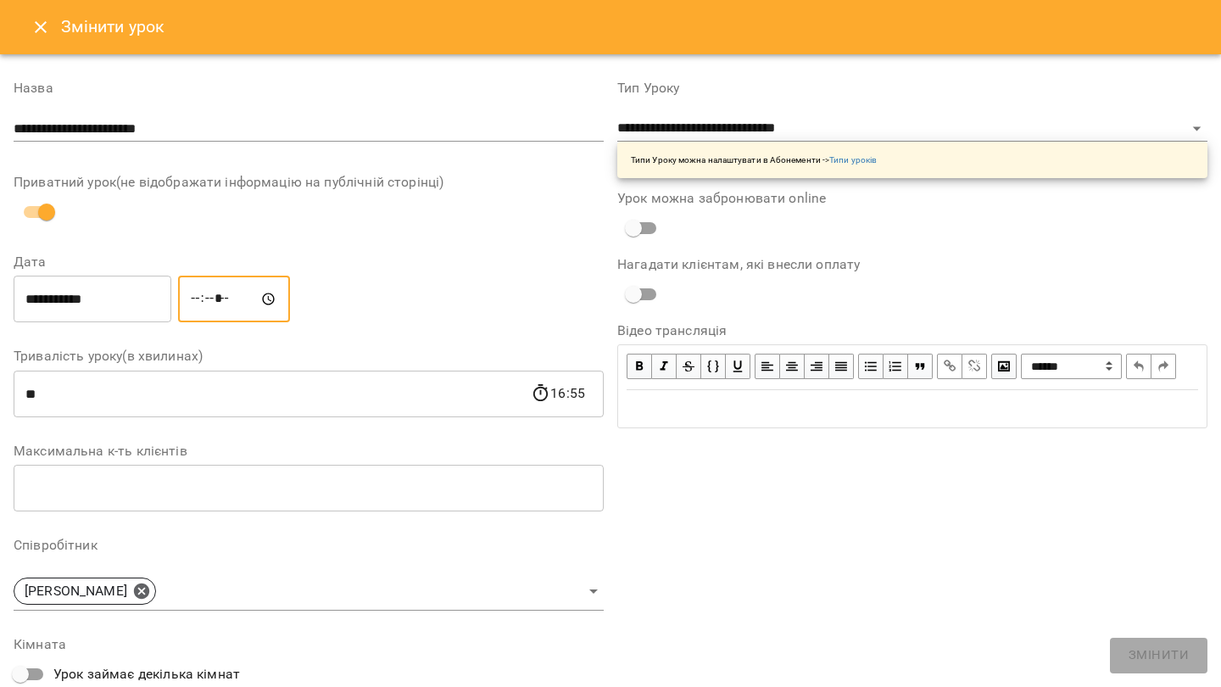
click at [201, 290] on input "*****" at bounding box center [234, 299] width 112 height 47
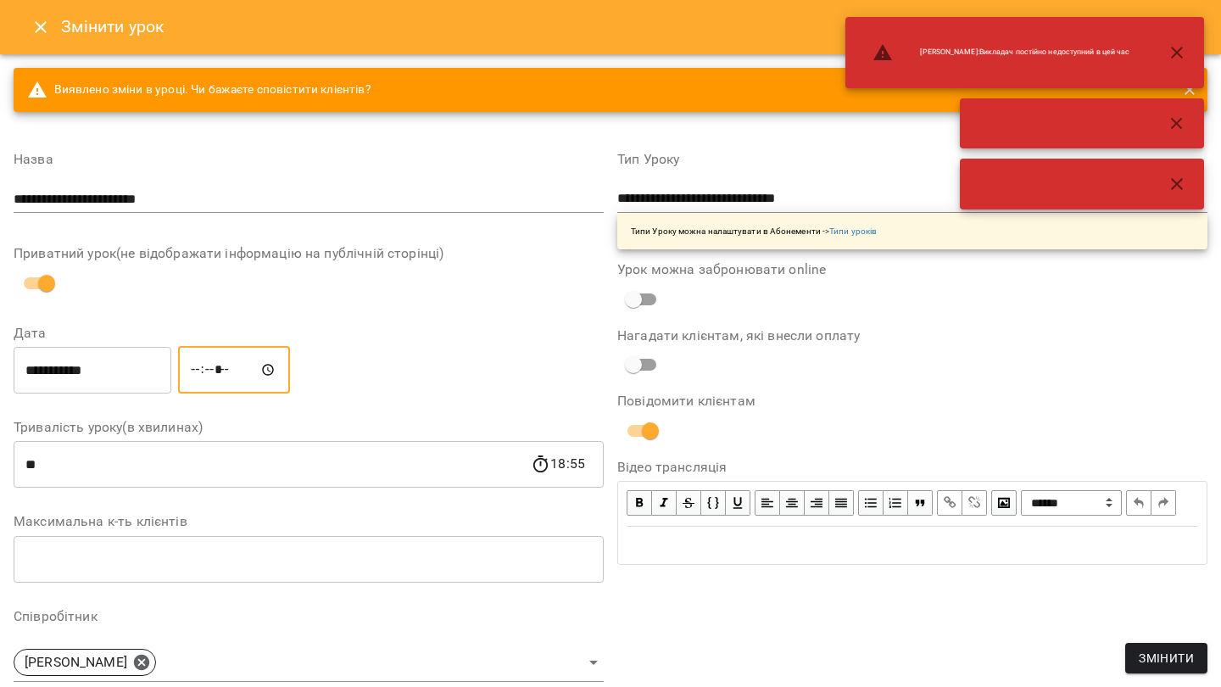
type input "*****"
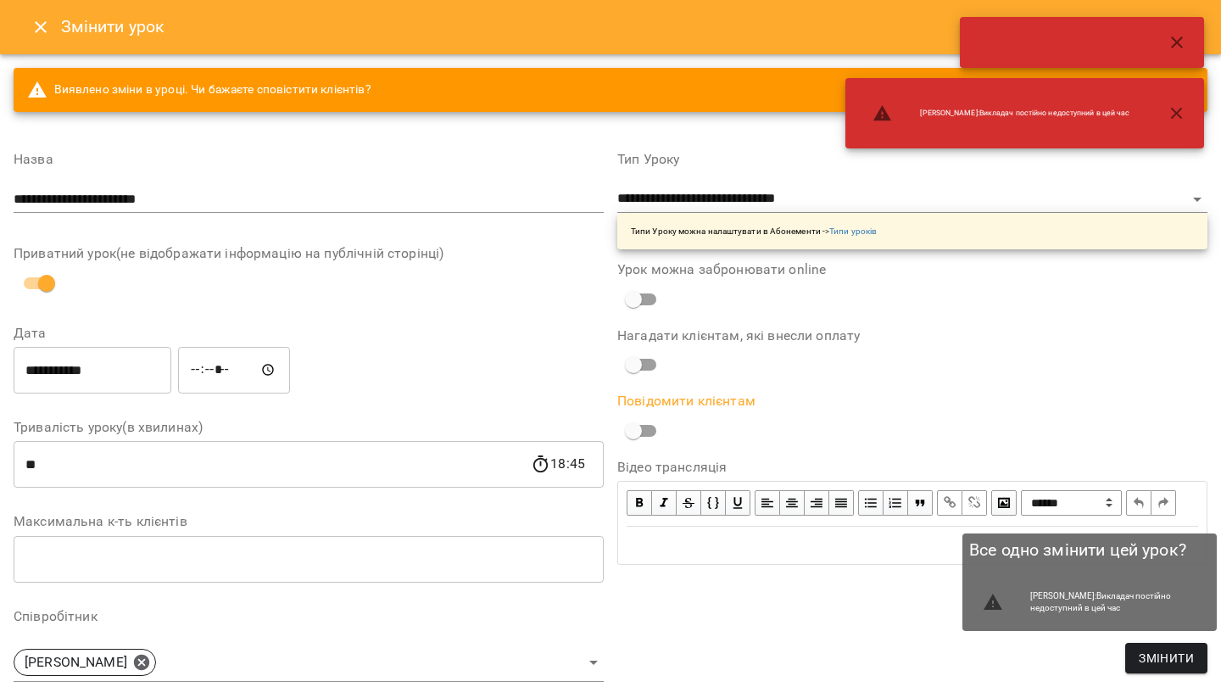
click at [1148, 654] on span "Змінити" at bounding box center [1166, 658] width 55 height 20
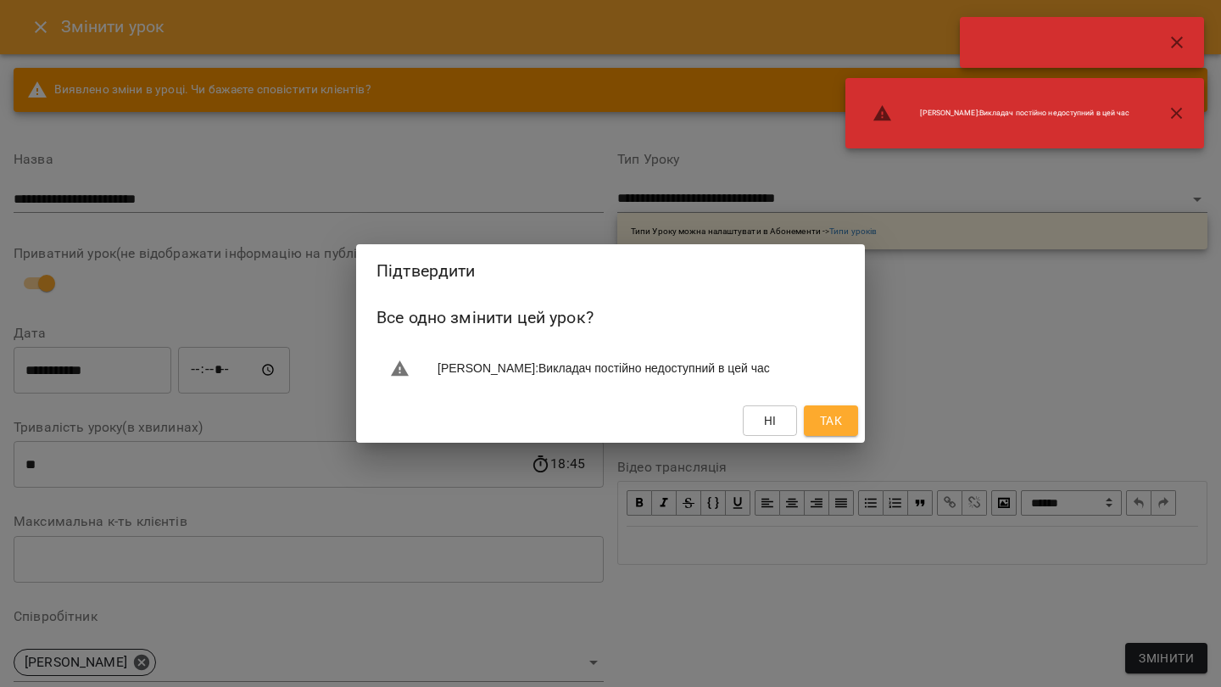
click at [824, 427] on span "Так" at bounding box center [831, 421] width 22 height 20
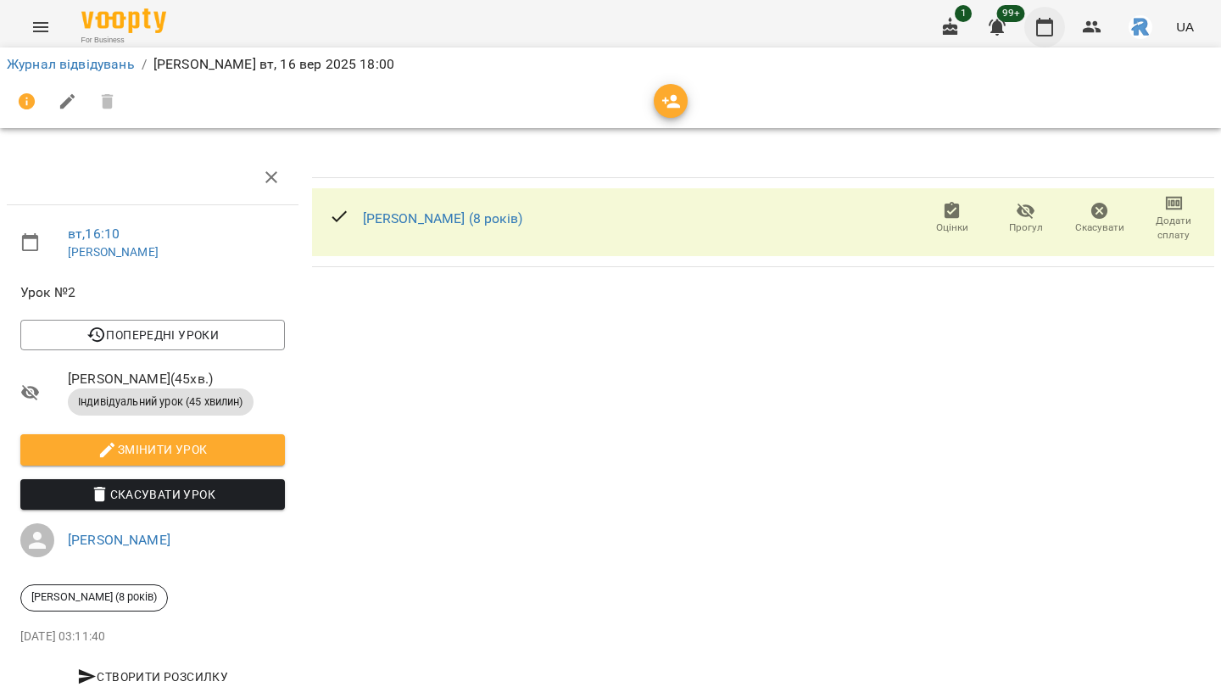
click at [1053, 13] on button "button" at bounding box center [1045, 27] width 41 height 41
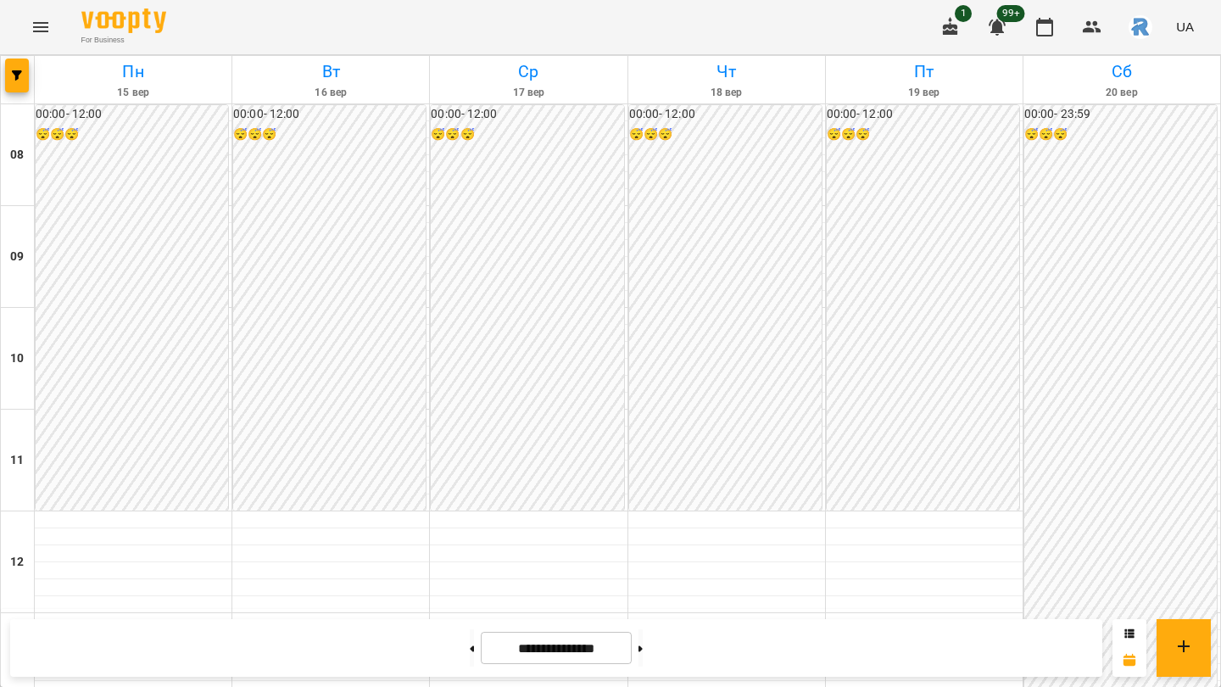
scroll to position [625, 0]
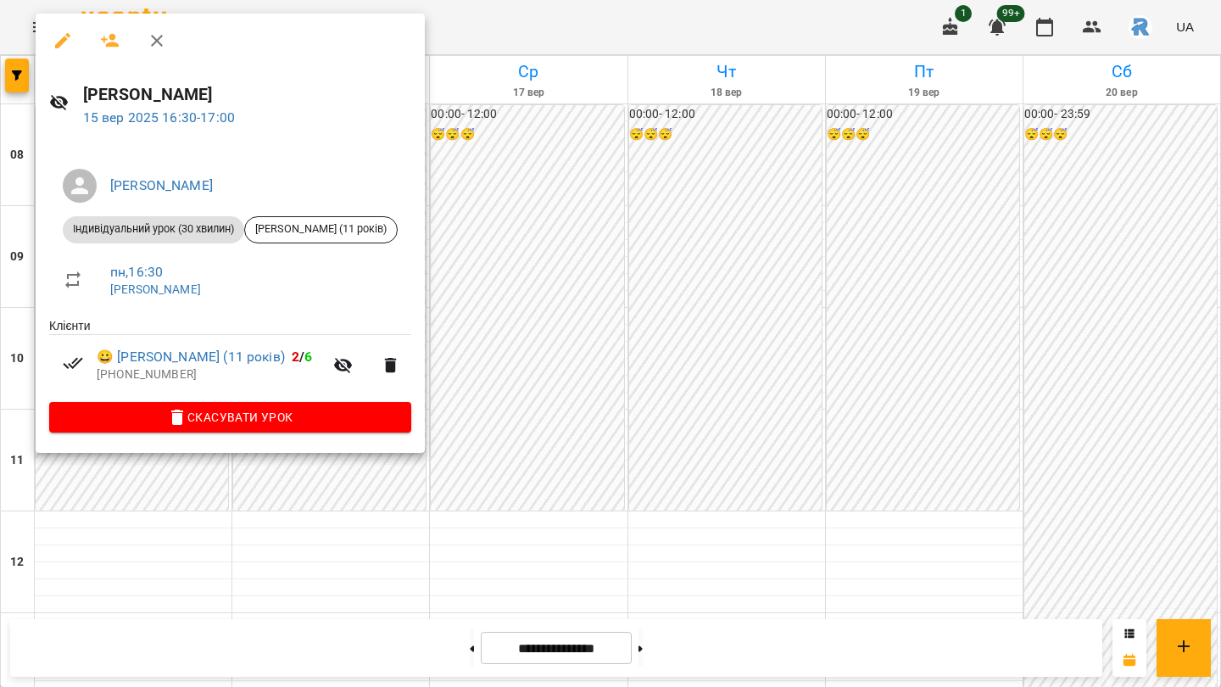
click at [597, 346] on div at bounding box center [610, 343] width 1221 height 687
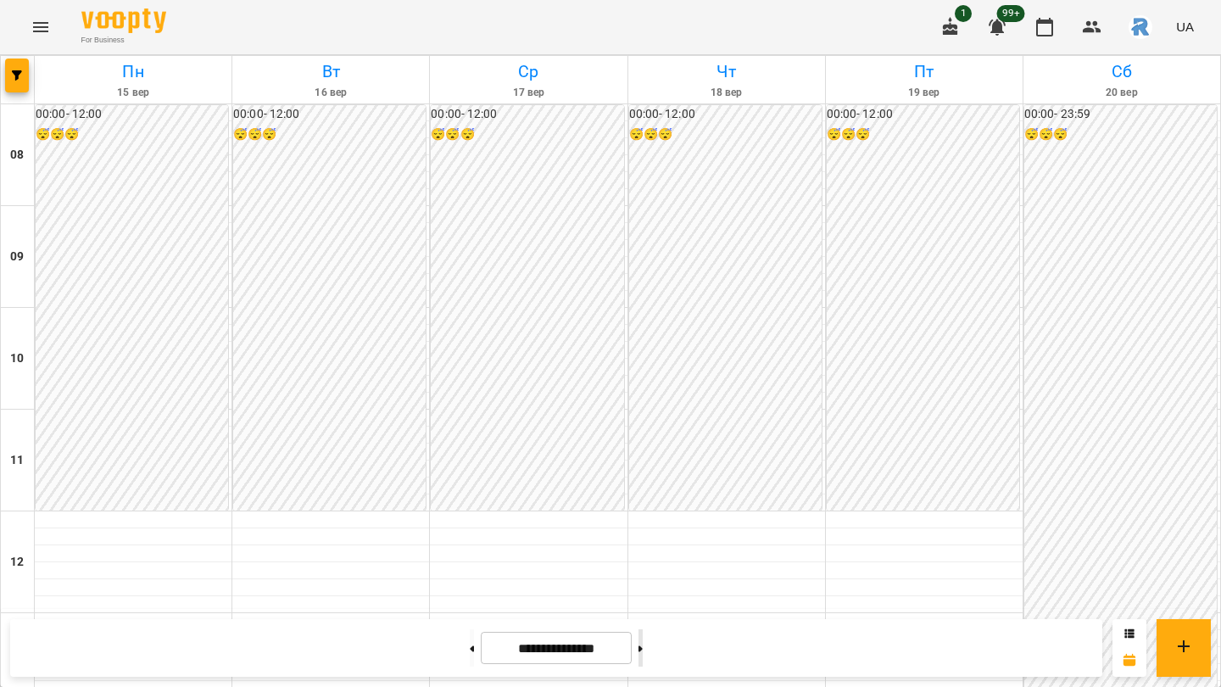
click at [643, 649] on button at bounding box center [641, 647] width 4 height 37
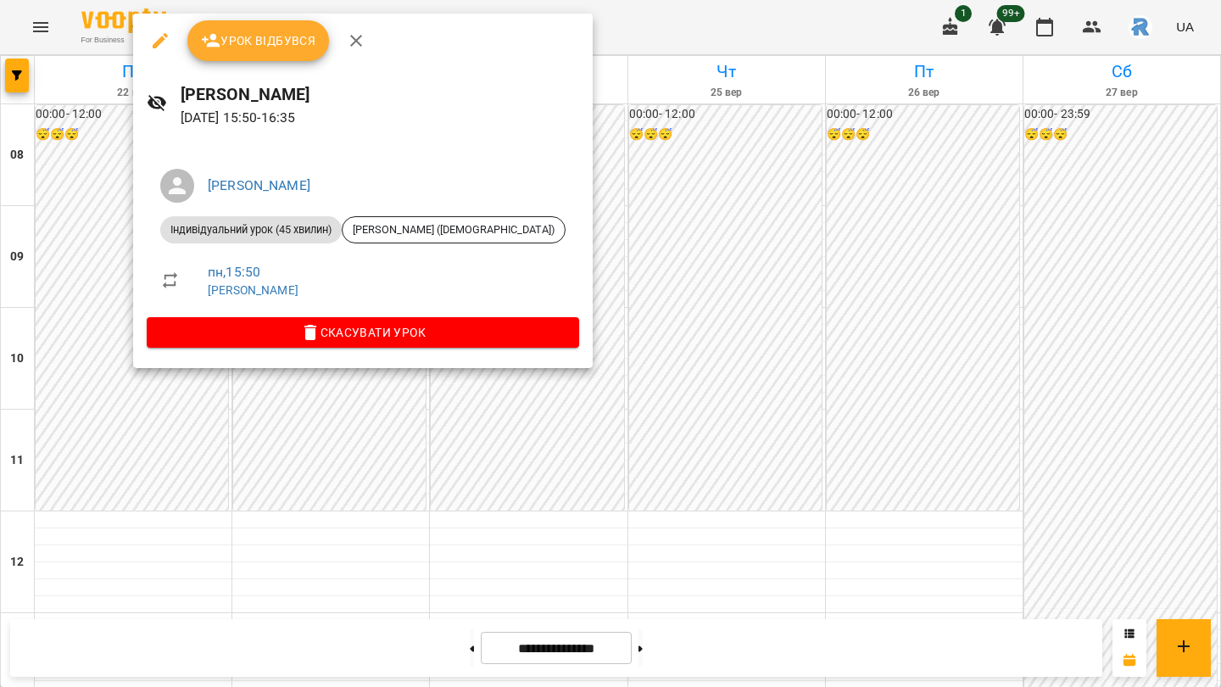
click at [455, 422] on div at bounding box center [610, 343] width 1221 height 687
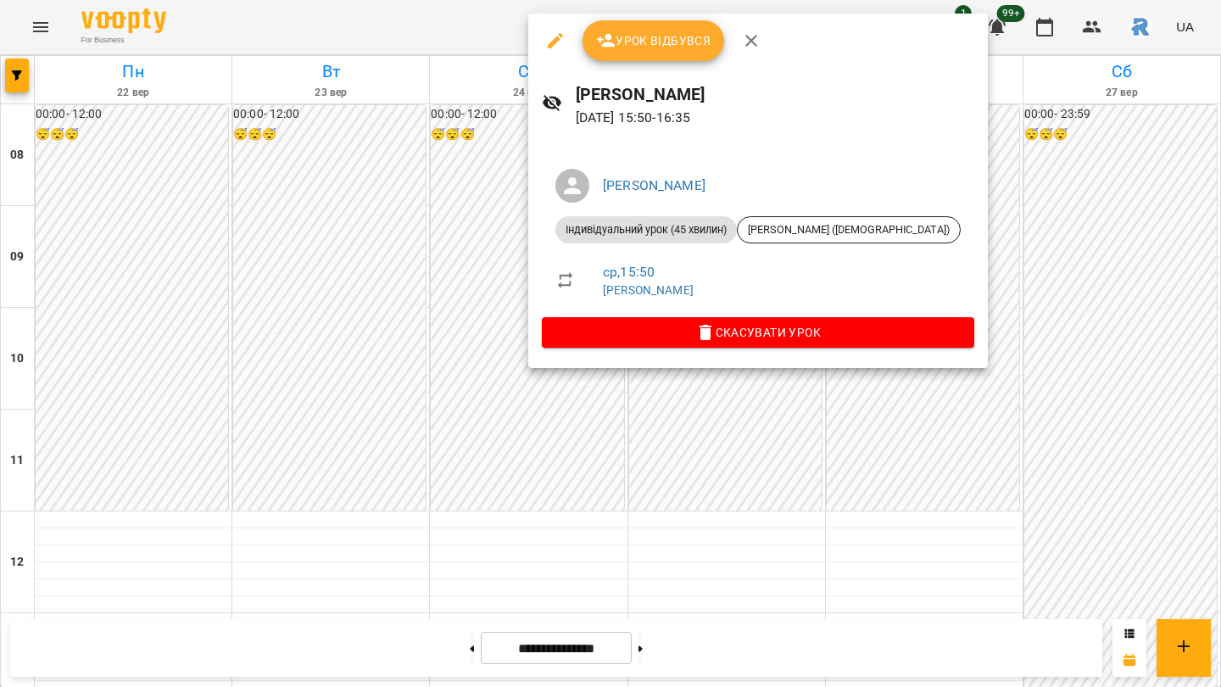
click at [408, 334] on div at bounding box center [610, 343] width 1221 height 687
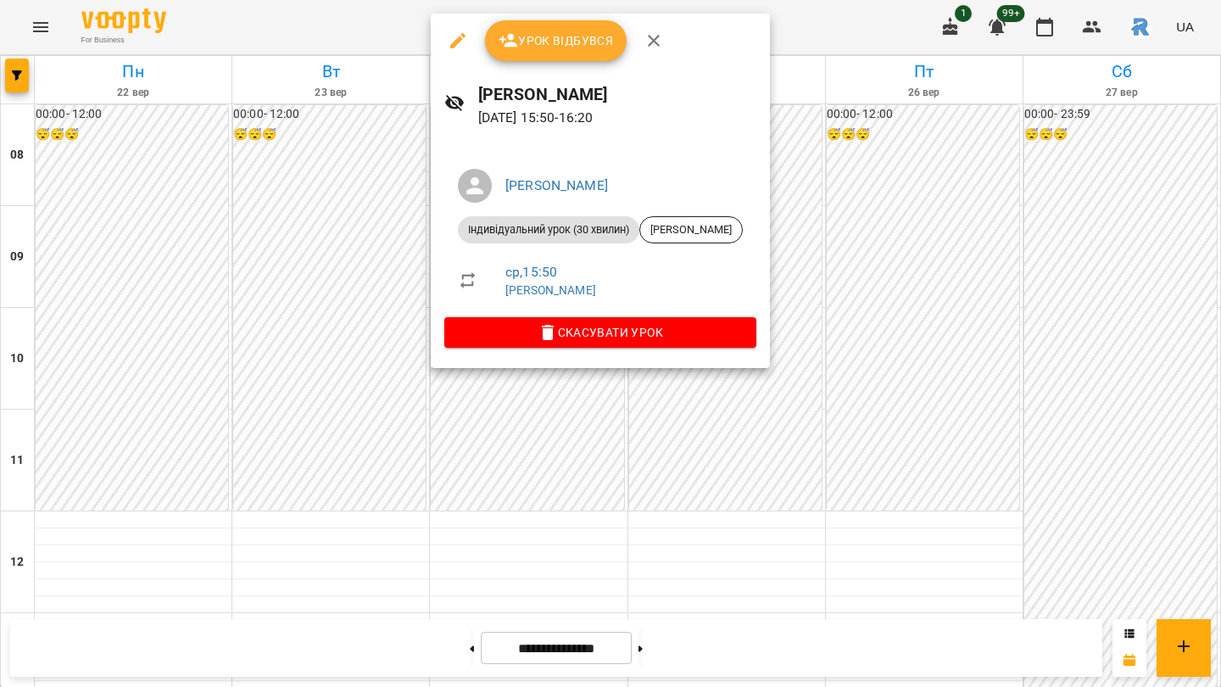
click at [278, 335] on div at bounding box center [610, 343] width 1221 height 687
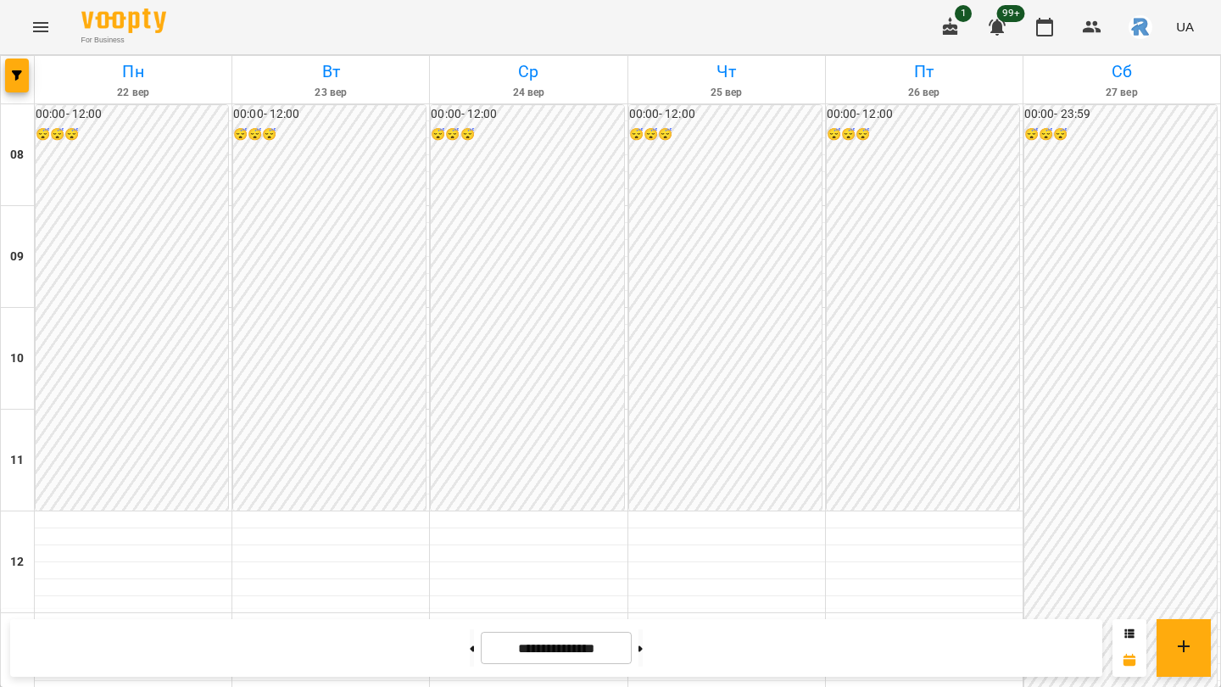
scroll to position [615, 0]
click at [470, 649] on button at bounding box center [472, 647] width 4 height 37
type input "**********"
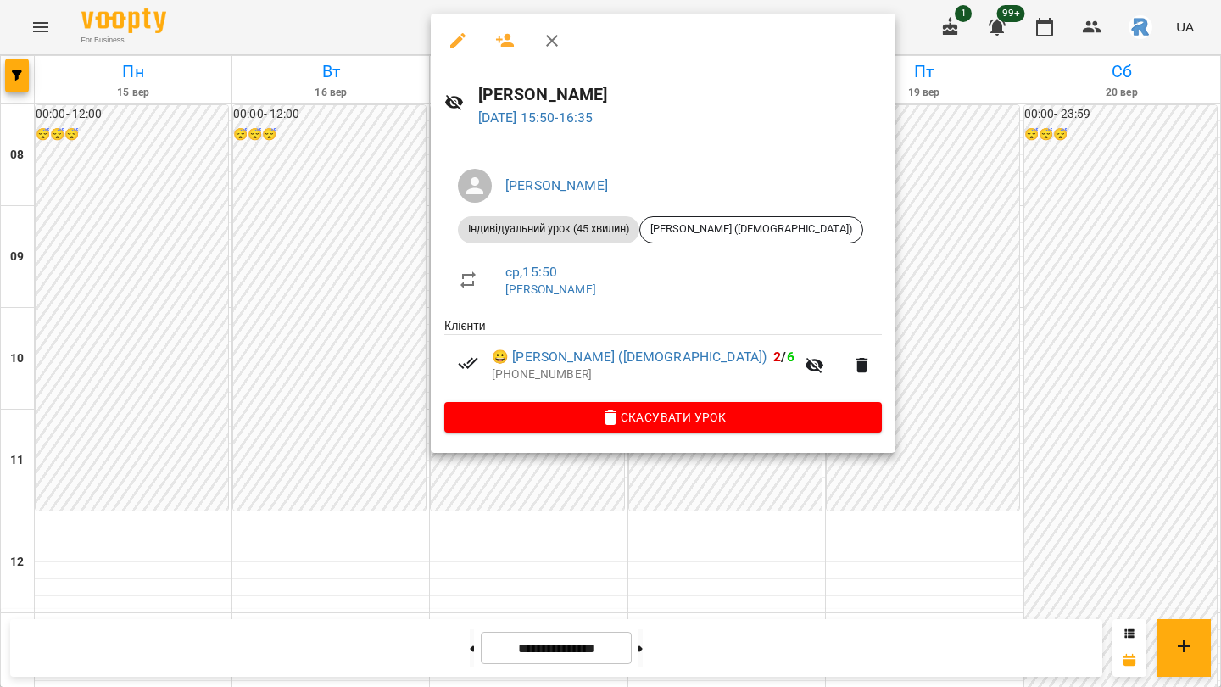
click at [367, 354] on div at bounding box center [610, 343] width 1221 height 687
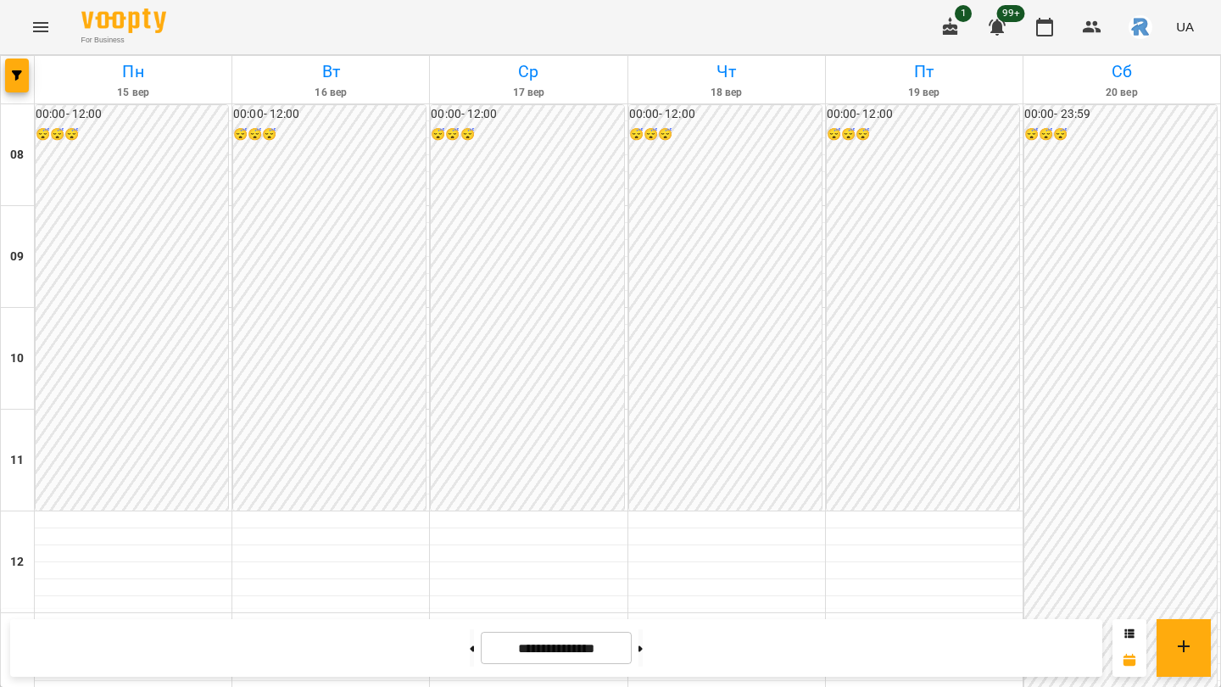
scroll to position [630, 0]
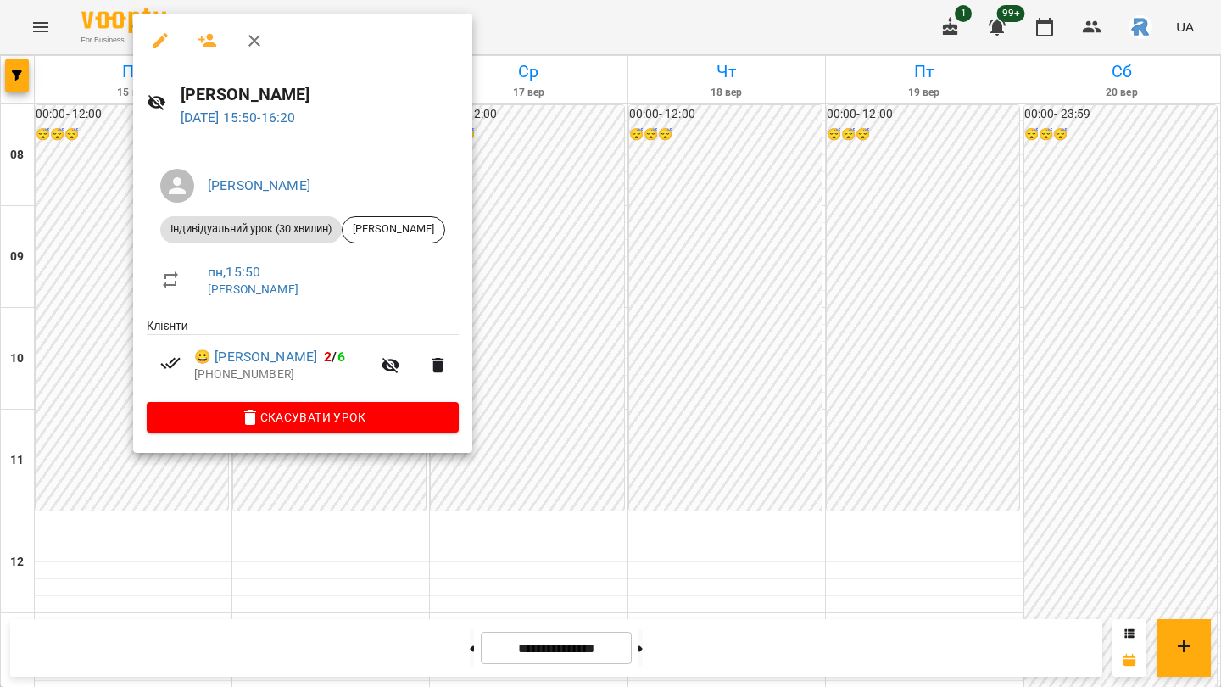
click at [168, 41] on icon "button" at bounding box center [160, 41] width 20 height 20
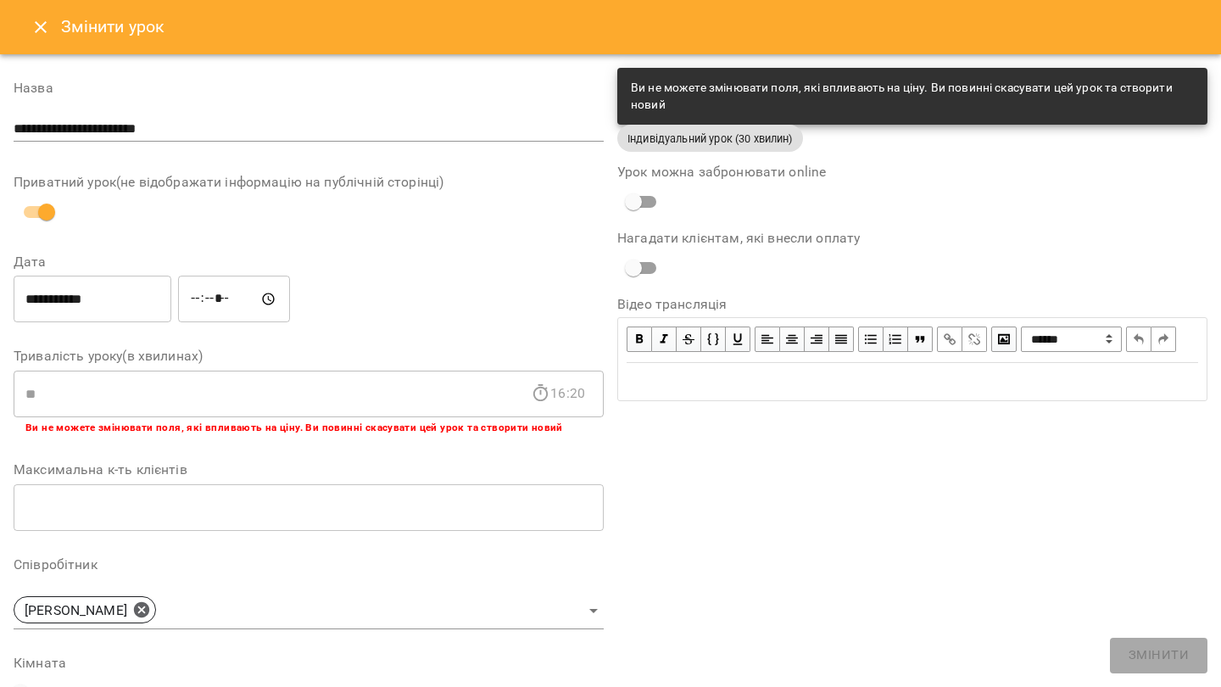
click at [63, 293] on input "**********" at bounding box center [93, 299] width 158 height 47
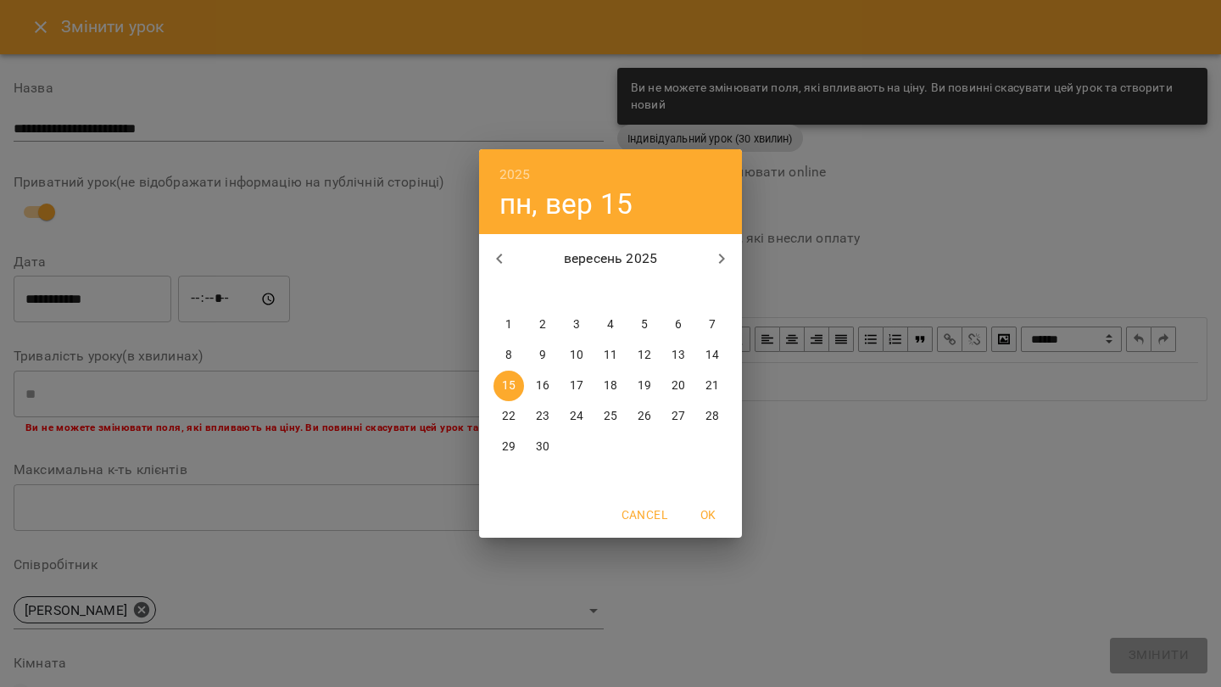
click at [545, 376] on button "16" at bounding box center [543, 386] width 31 height 31
type input "**********"
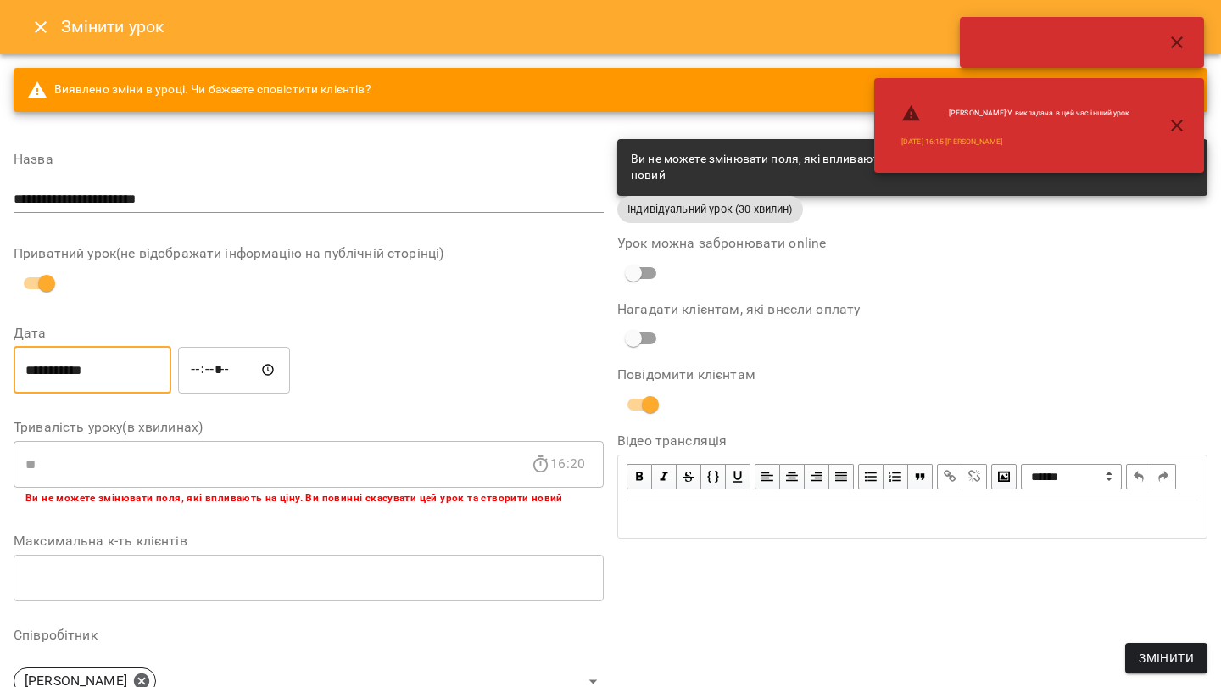
click at [219, 383] on input "*****" at bounding box center [234, 369] width 112 height 47
click at [224, 372] on input "*****" at bounding box center [234, 369] width 112 height 47
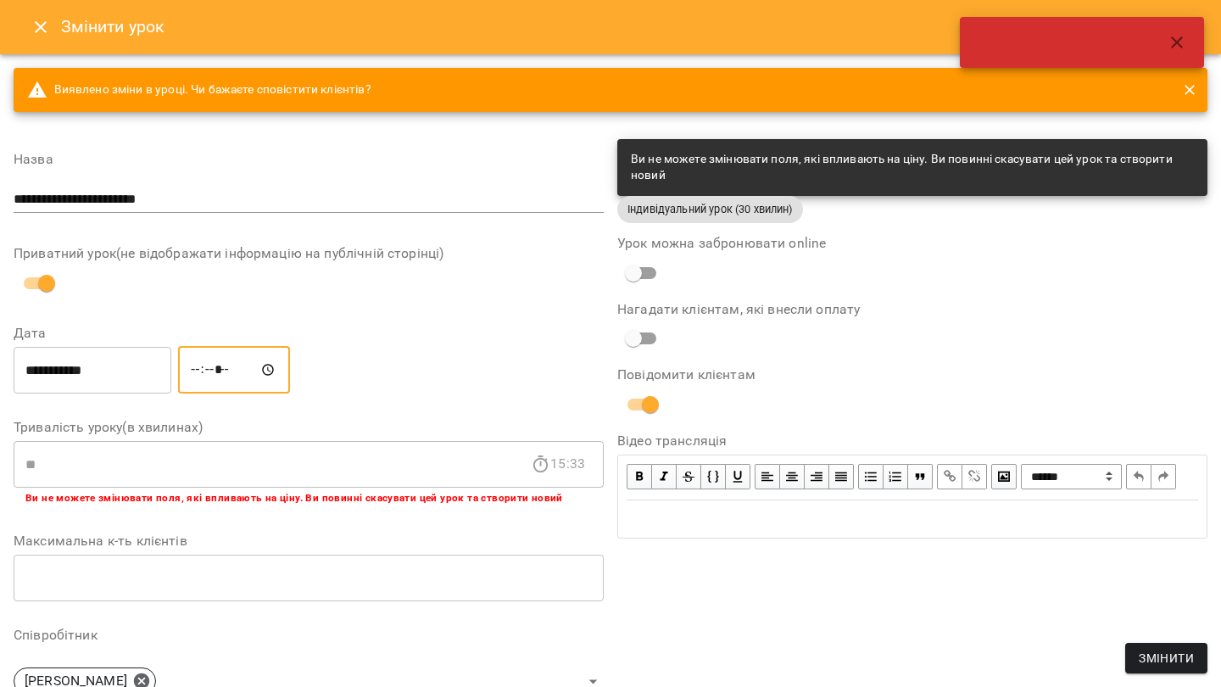
type input "*****"
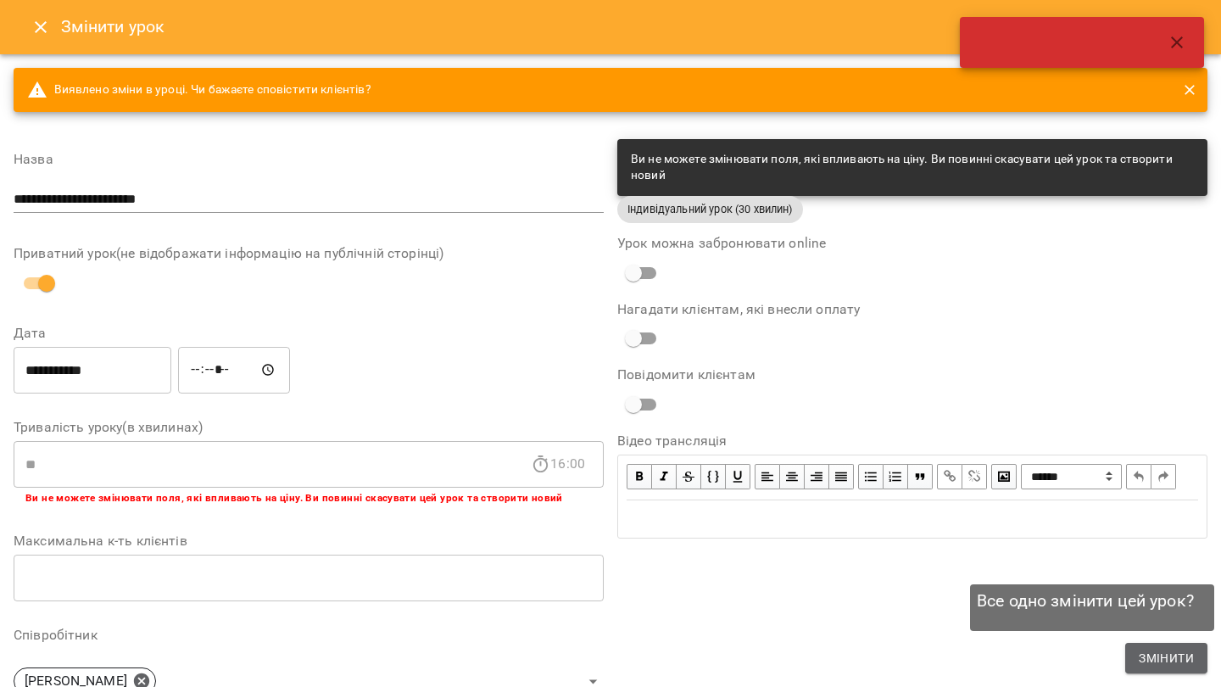
click at [1151, 662] on span "Змінити" at bounding box center [1166, 658] width 55 height 20
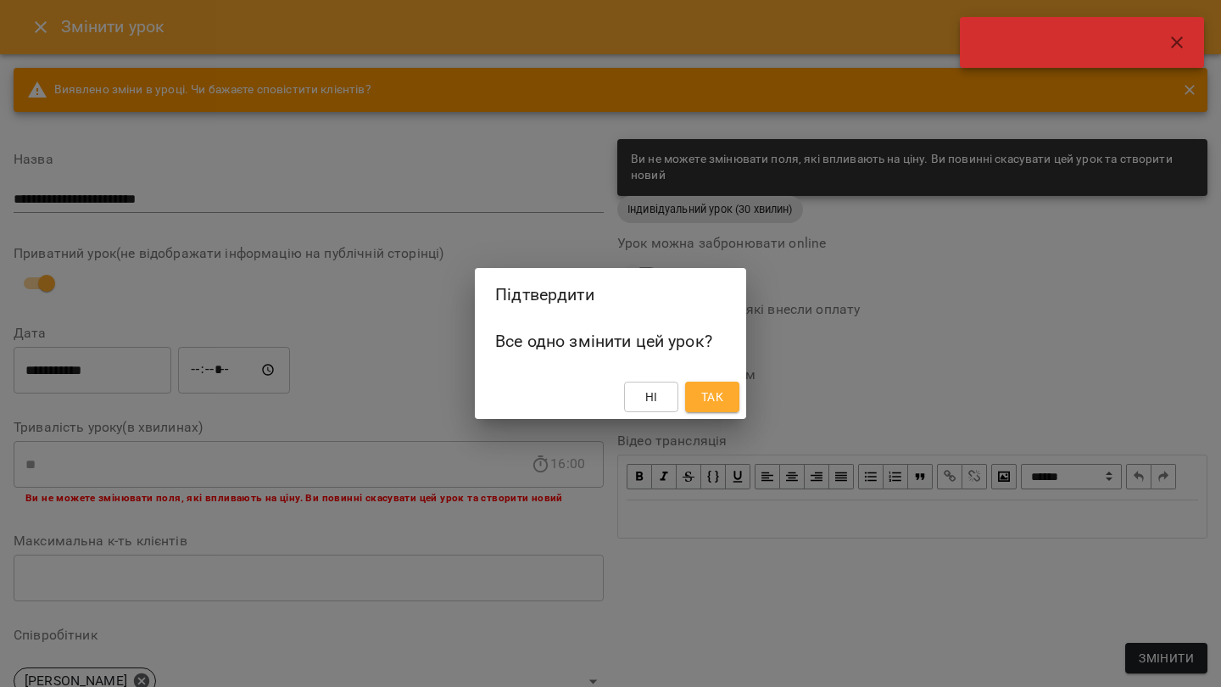
click at [712, 389] on span "Так" at bounding box center [712, 397] width 22 height 20
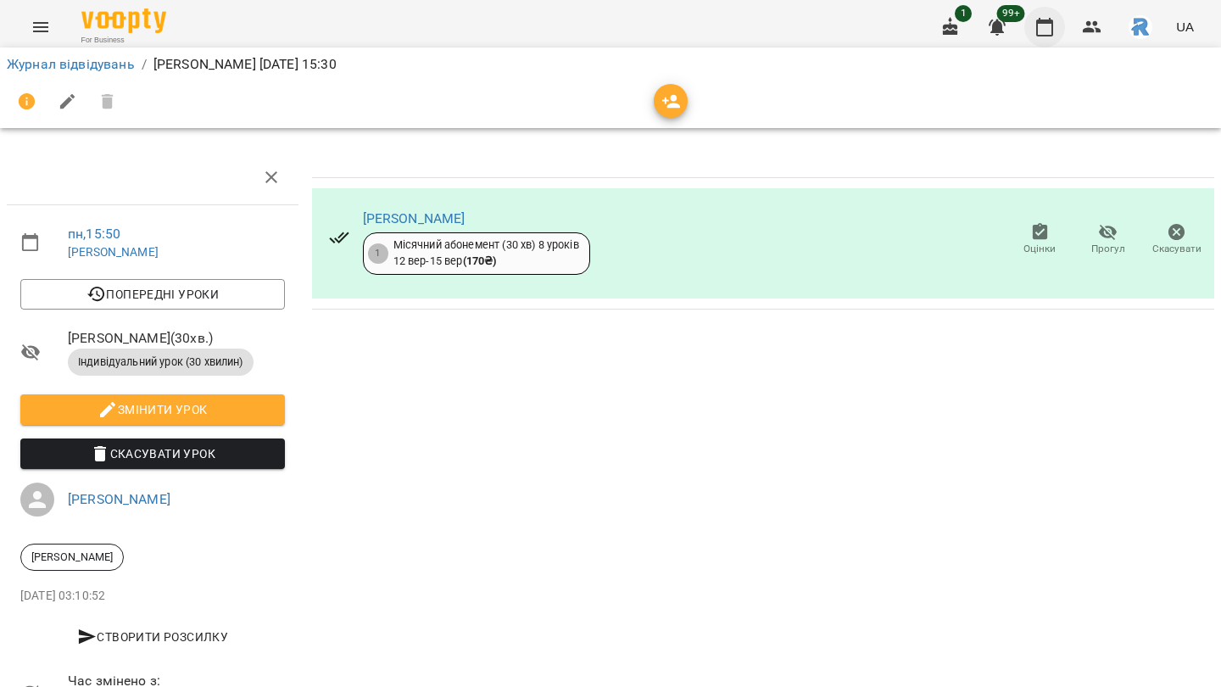
click at [1044, 36] on icon "button" at bounding box center [1045, 27] width 20 height 20
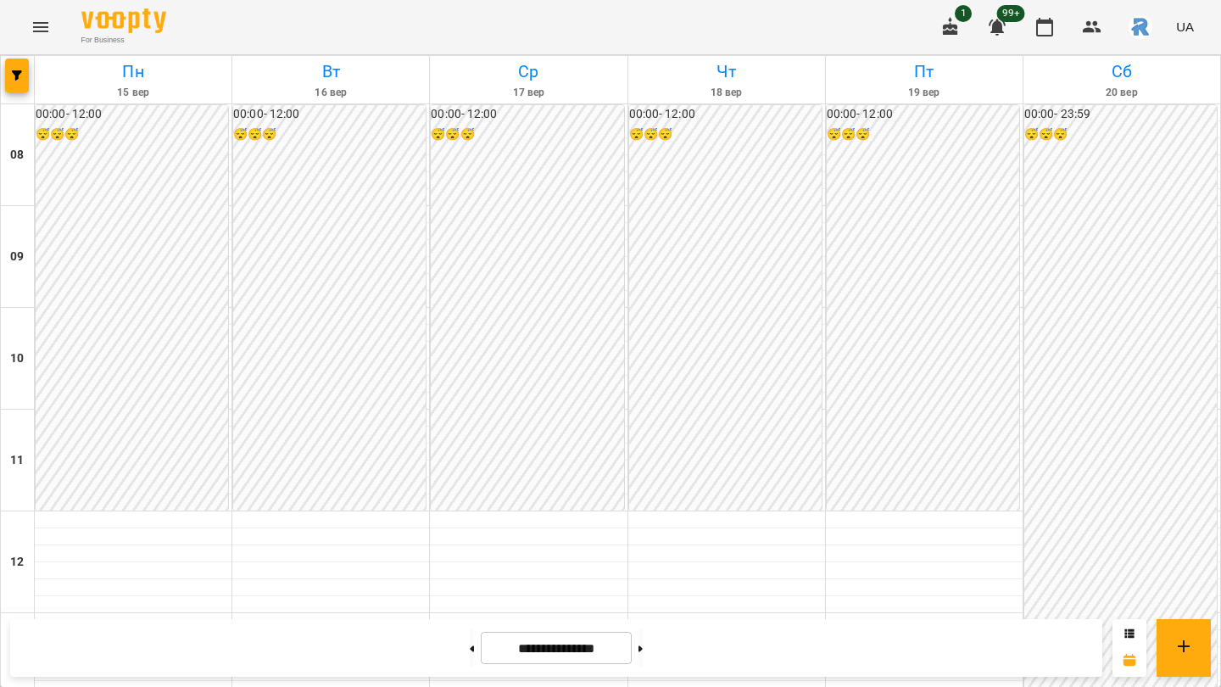
scroll to position [608, 0]
drag, startPoint x: 540, startPoint y: 288, endPoint x: 560, endPoint y: 376, distance: 90.3
click at [626, 641] on input "**********" at bounding box center [556, 648] width 151 height 33
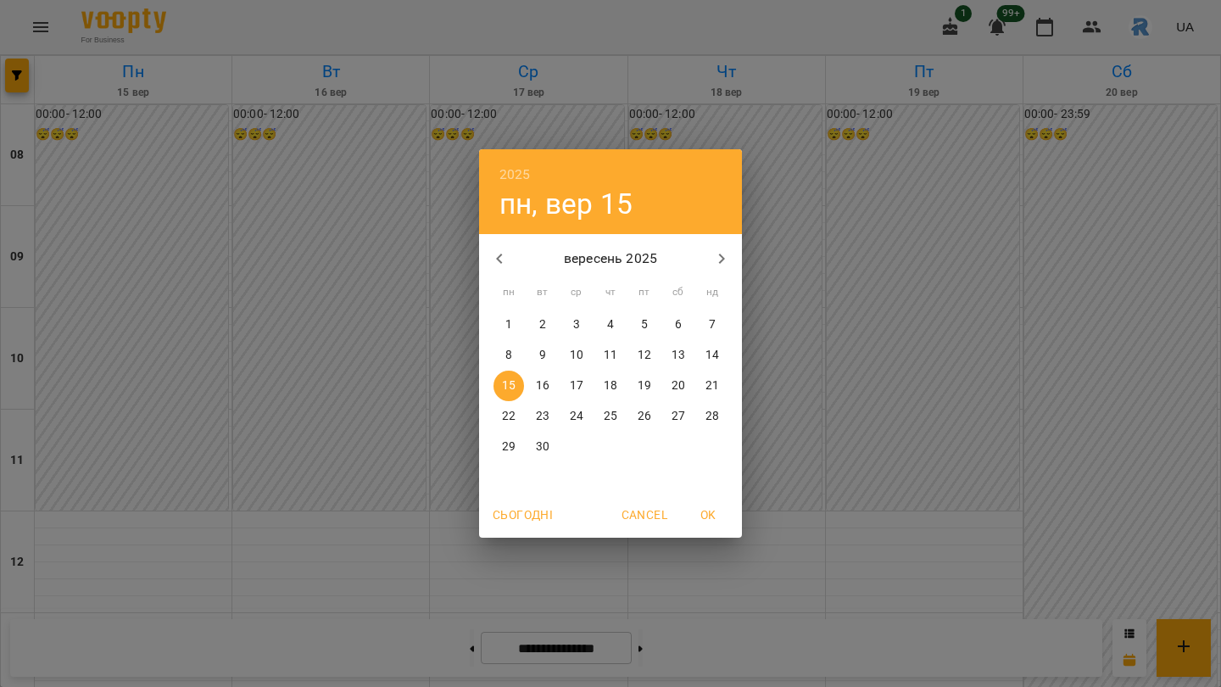
click at [652, 640] on div "2025 пн, вер [DATE] вт ср чт пт сб нд 1 2 3 4 5 6 7 8 9 10 11 12 13 14 15 16 17…" at bounding box center [610, 343] width 1221 height 687
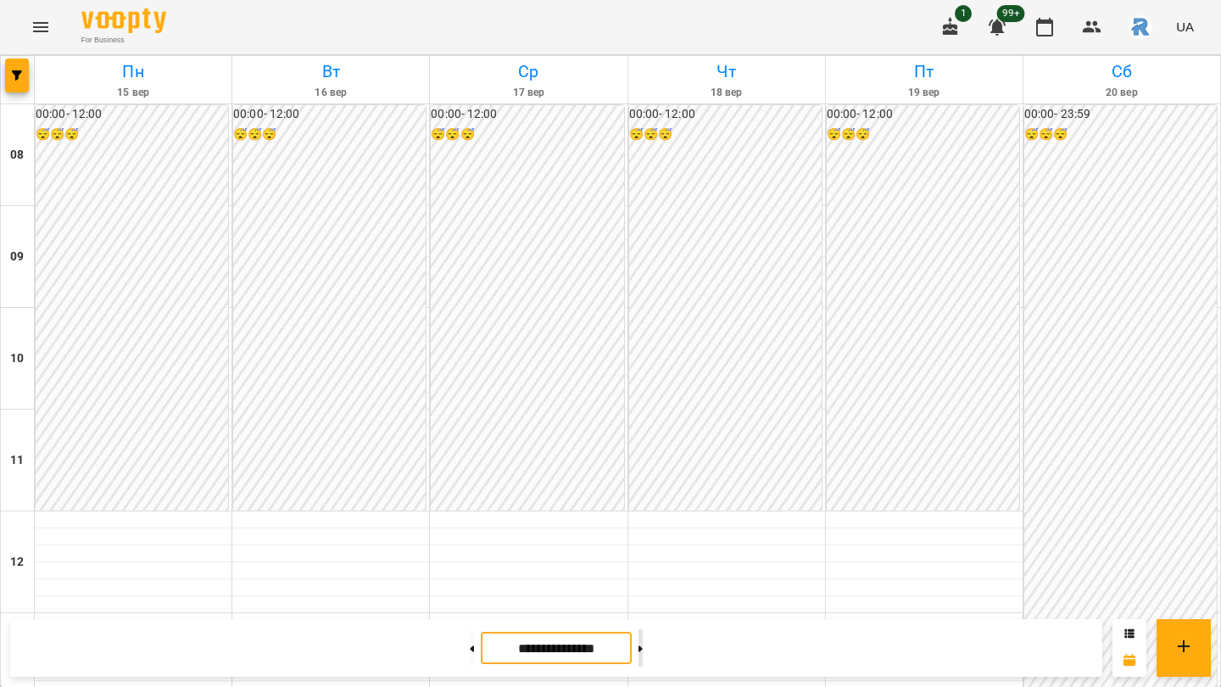
click at [643, 649] on button at bounding box center [641, 647] width 4 height 37
type input "**********"
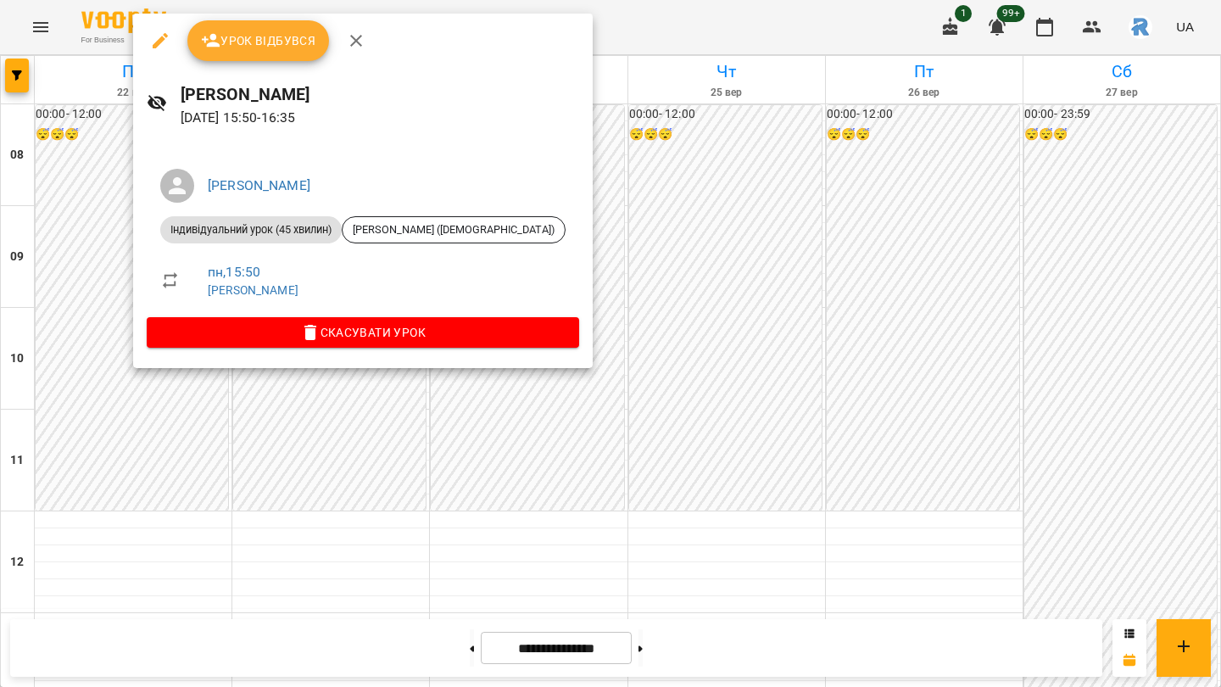
click at [617, 277] on div at bounding box center [610, 343] width 1221 height 687
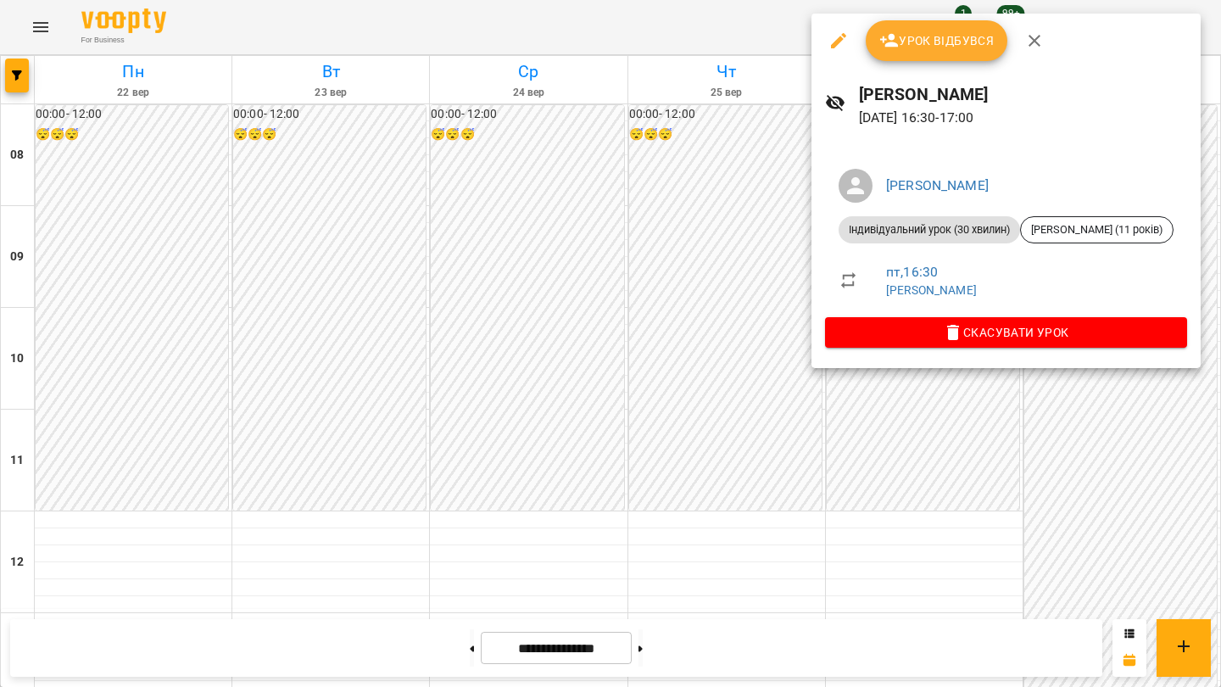
click at [717, 353] on div at bounding box center [610, 343] width 1221 height 687
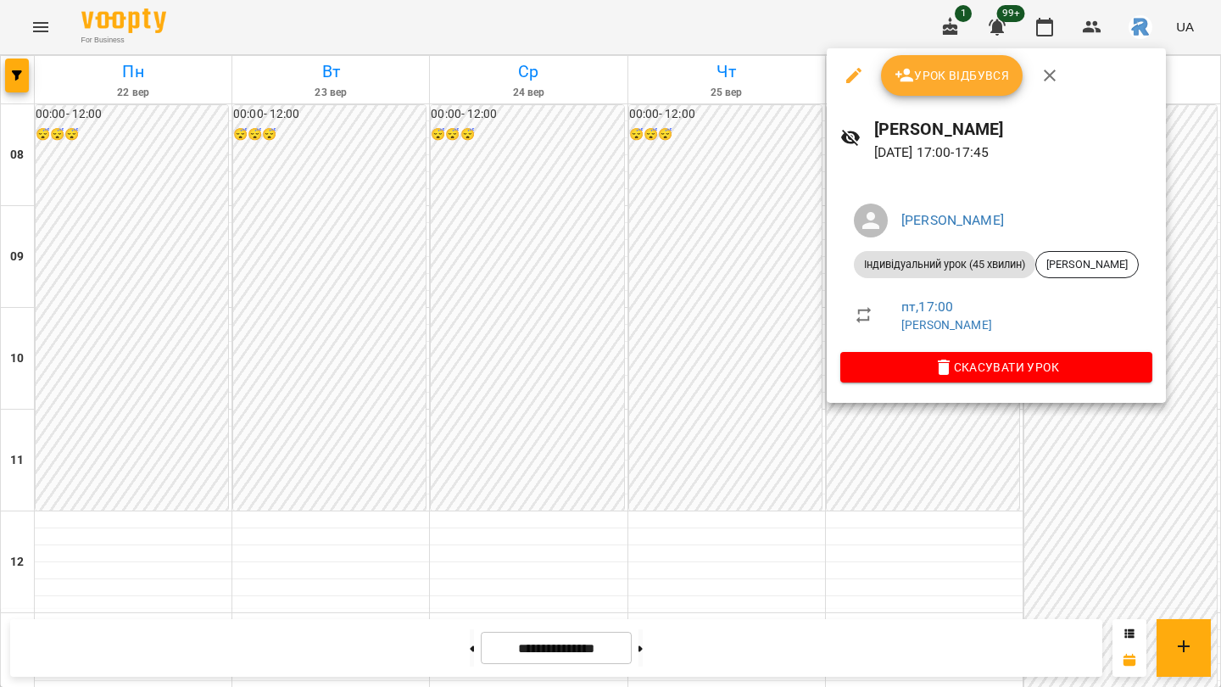
click at [719, 405] on div at bounding box center [610, 343] width 1221 height 687
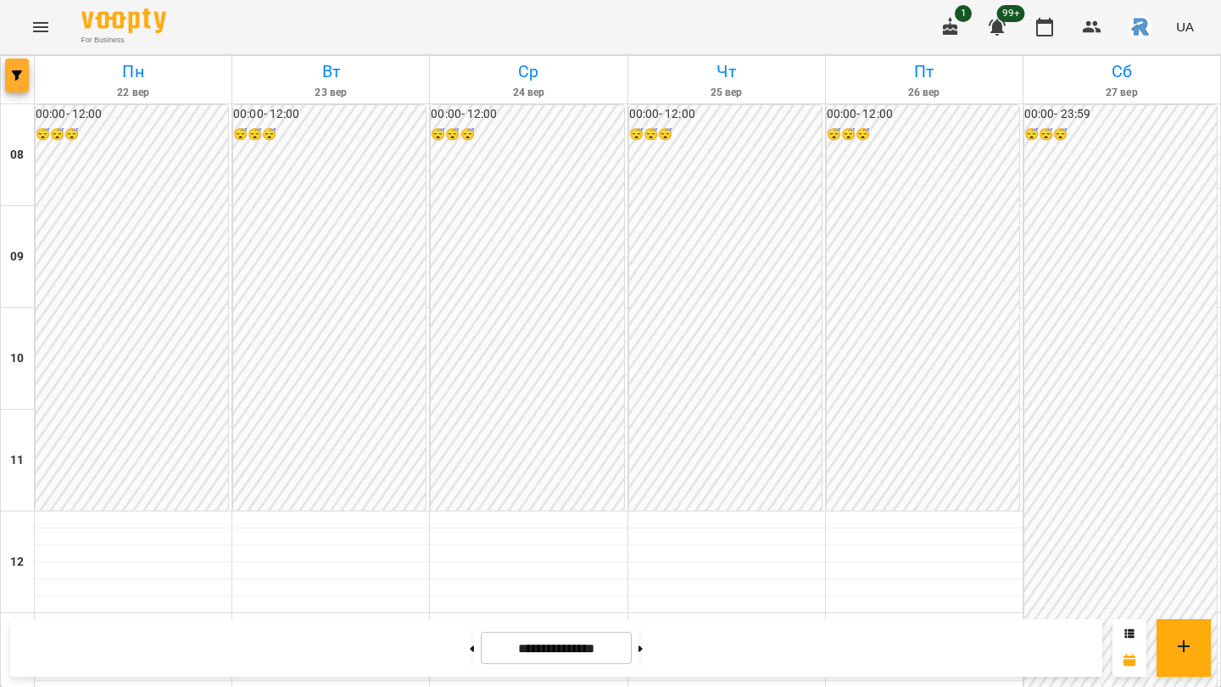
click at [23, 70] on span "button" at bounding box center [17, 75] width 24 height 10
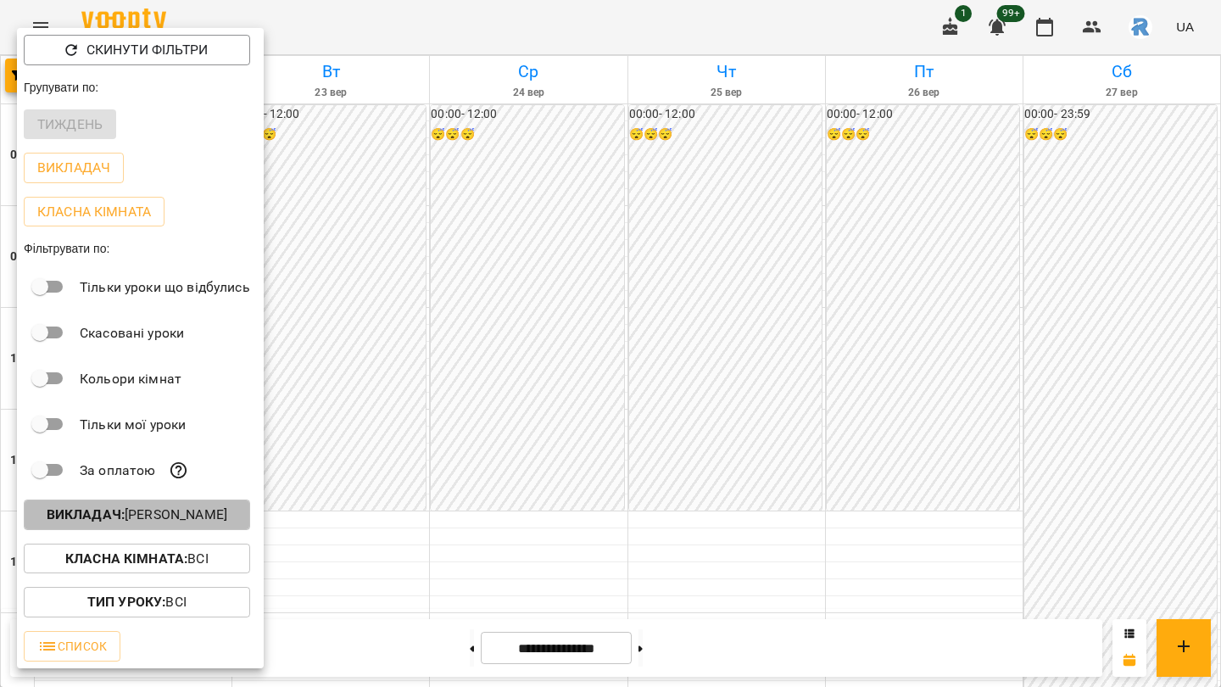
click at [227, 518] on p "Викладач : [PERSON_NAME]" at bounding box center [137, 515] width 181 height 20
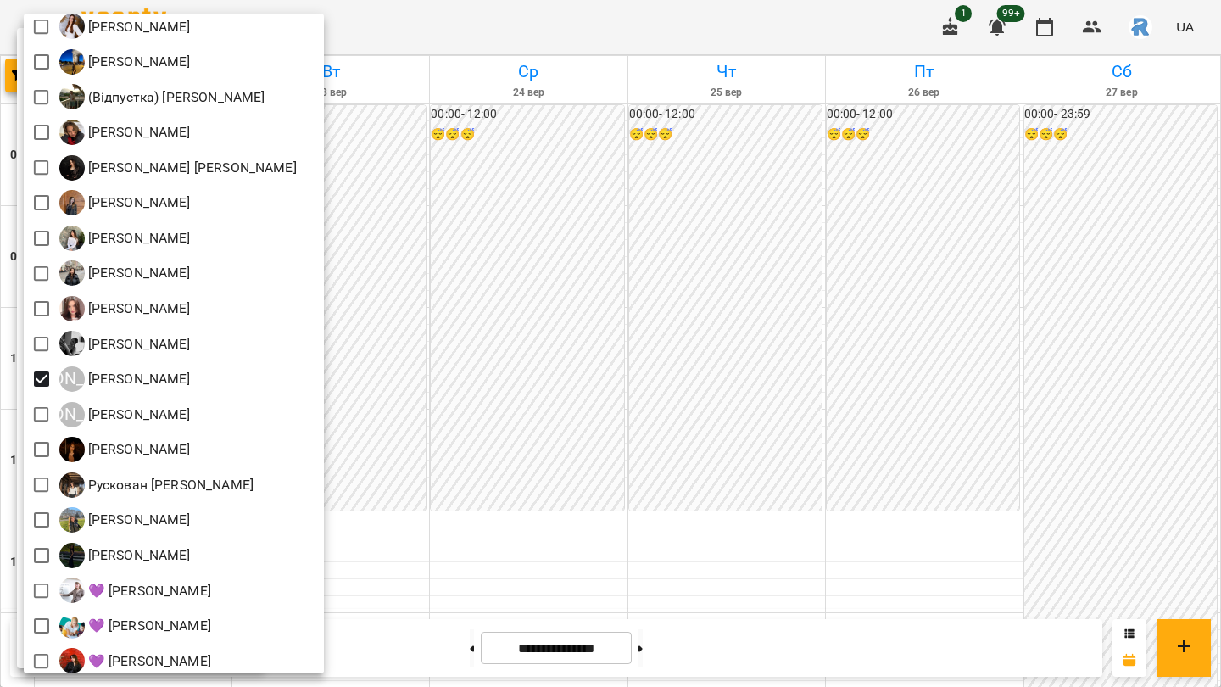
scroll to position [61, 0]
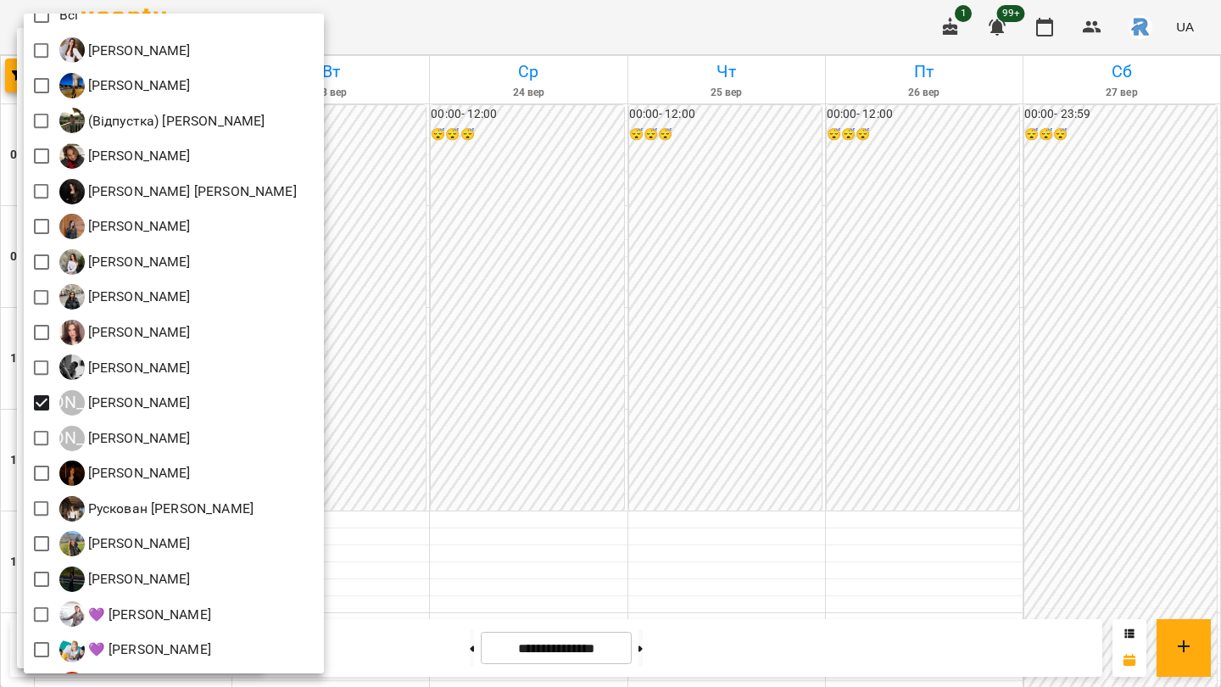
click at [536, 374] on div at bounding box center [610, 343] width 1221 height 687
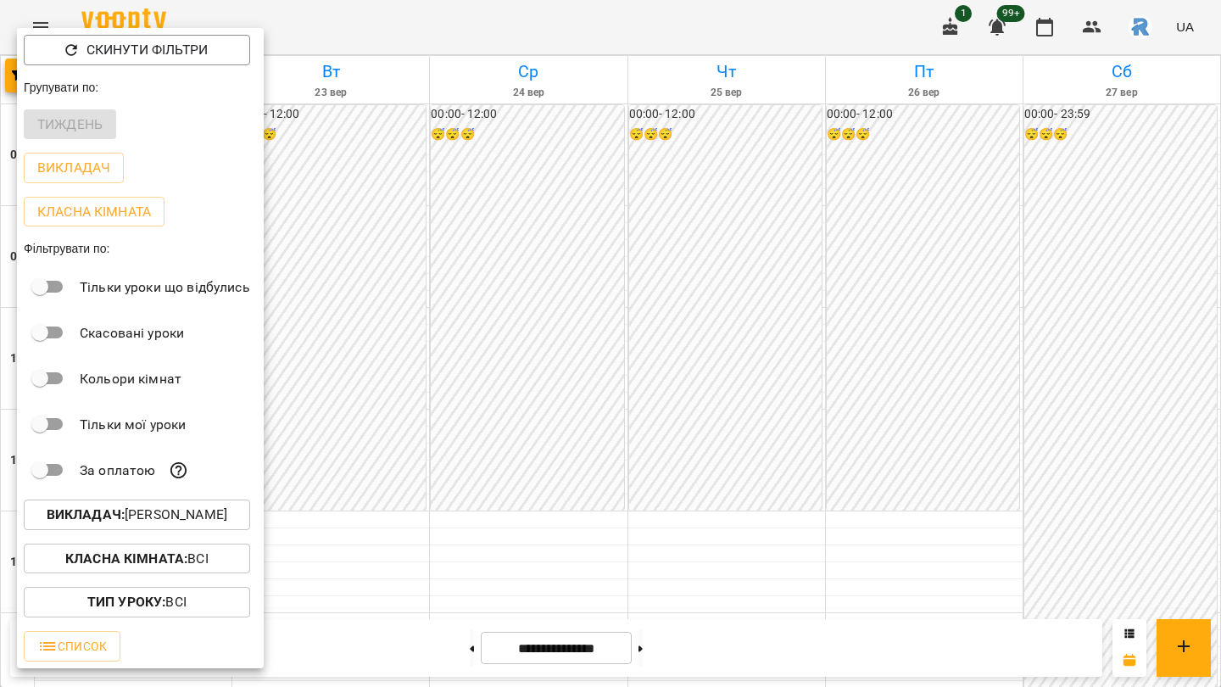
click at [535, 374] on div at bounding box center [610, 343] width 1221 height 687
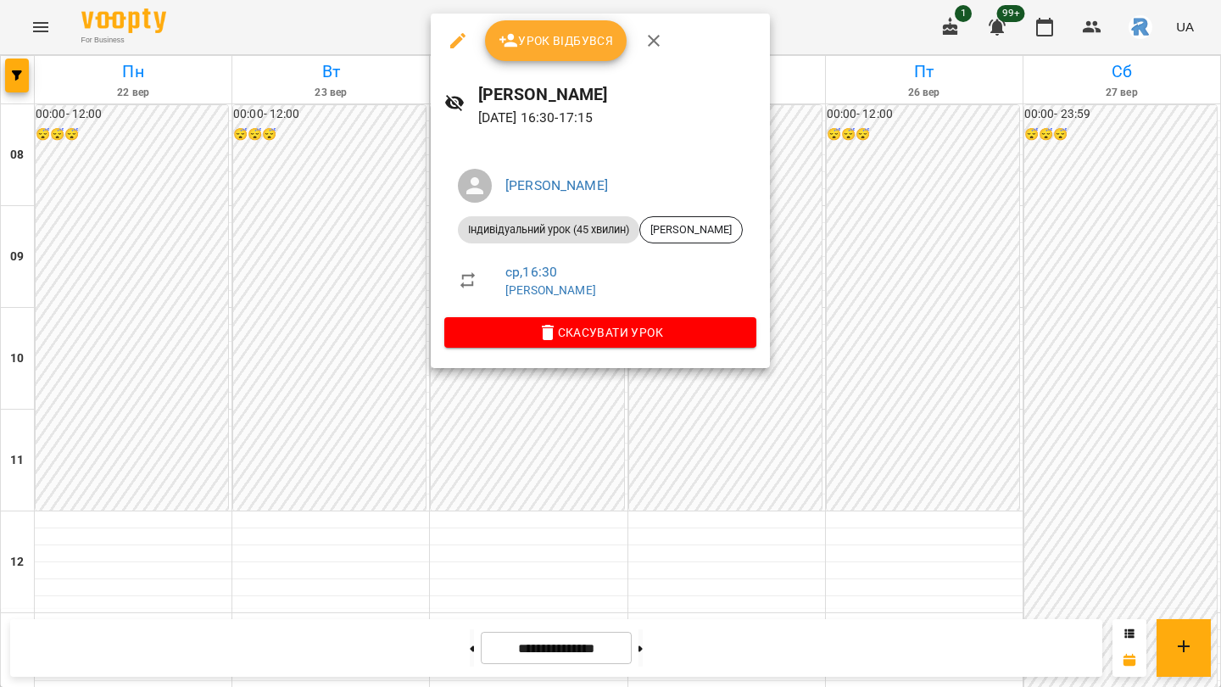
click at [347, 216] on div at bounding box center [610, 343] width 1221 height 687
